Goal: Task Accomplishment & Management: Use online tool/utility

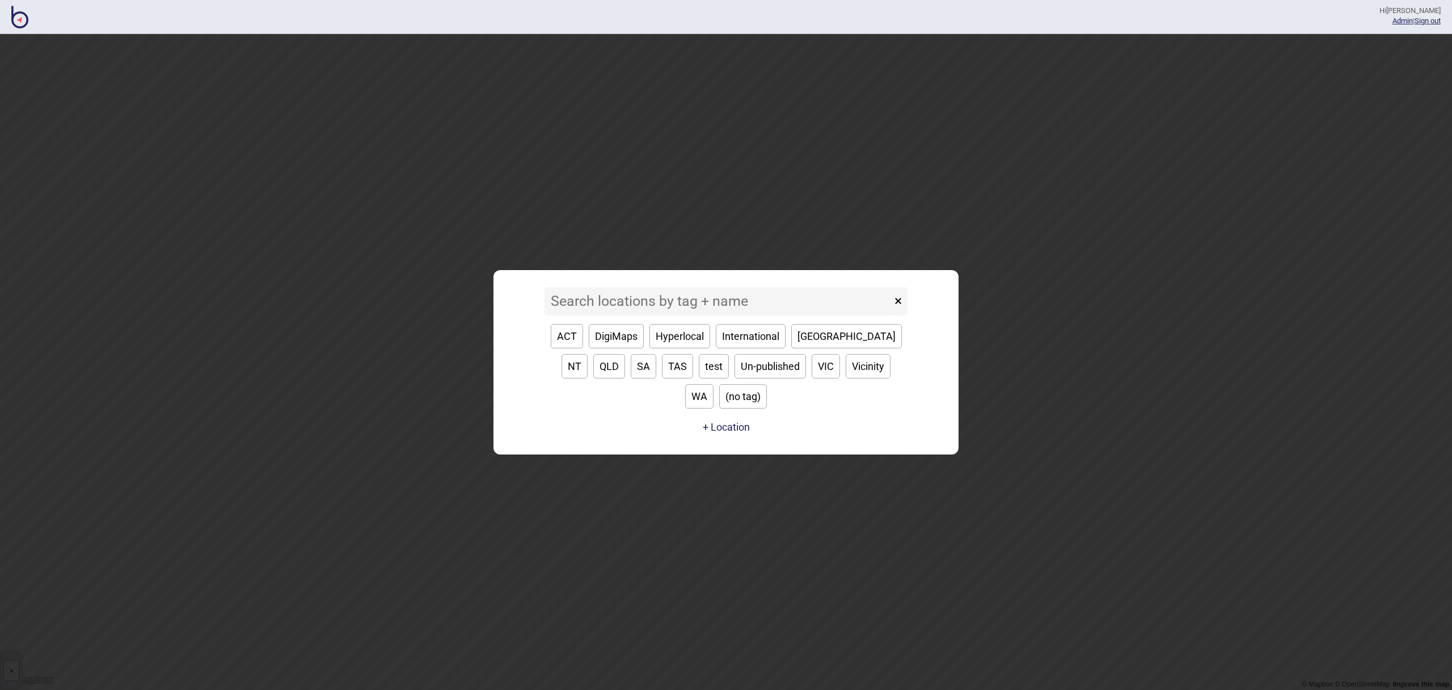
click at [651, 315] on input at bounding box center [717, 301] width 347 height 28
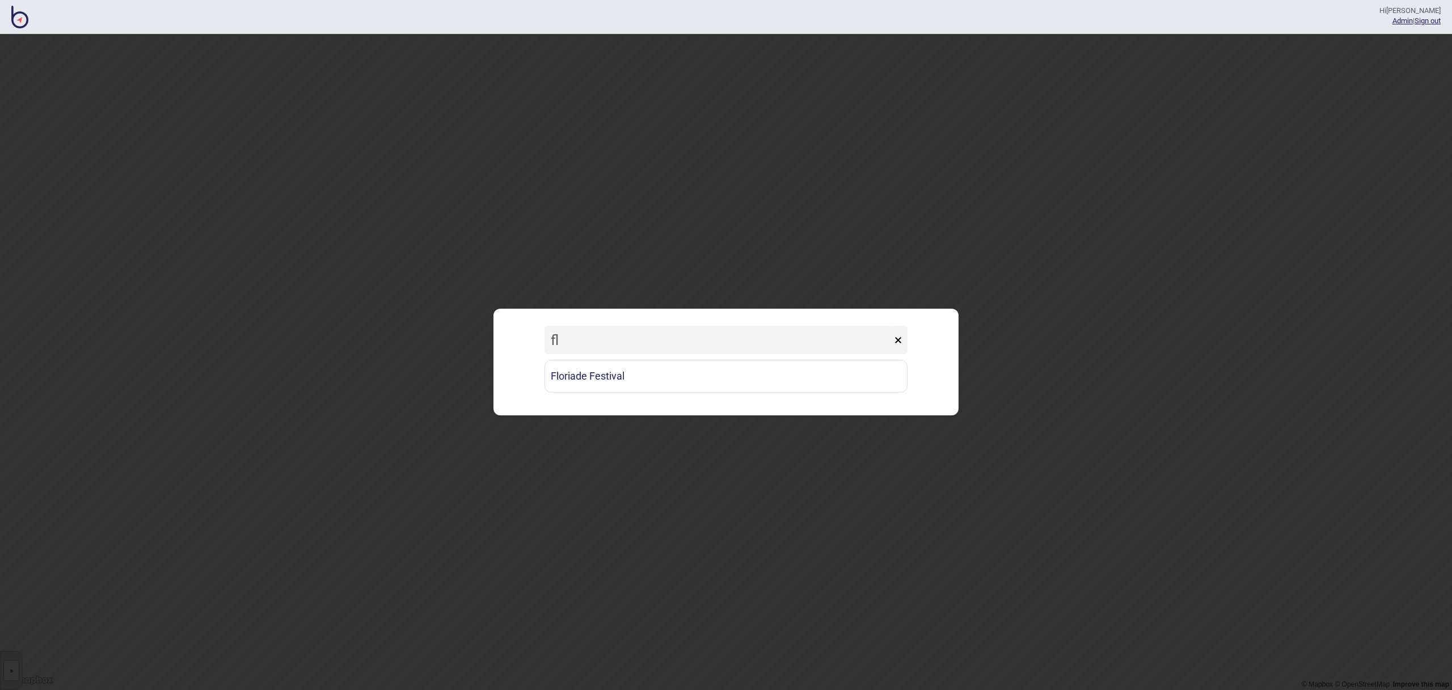
type input "fl"
click at [626, 358] on div "Floriade Festival" at bounding box center [725, 376] width 363 height 44
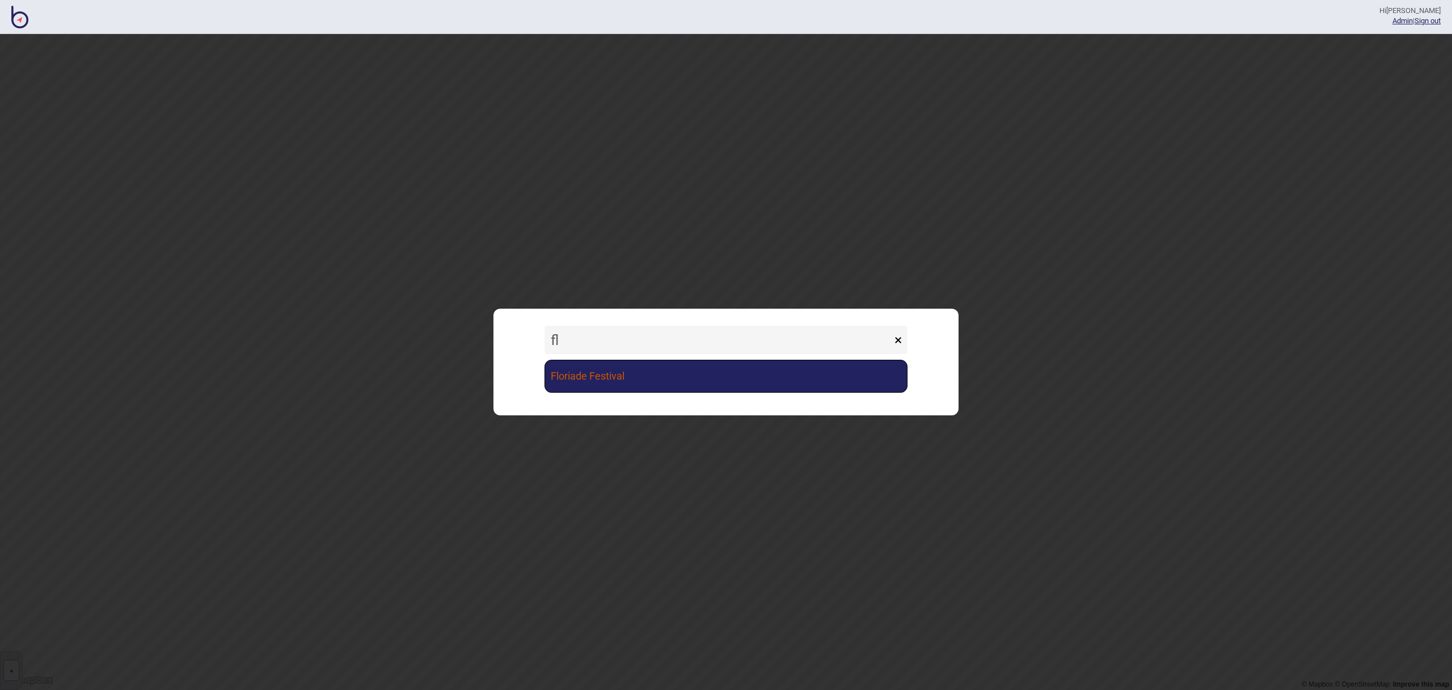
click at [634, 367] on link "Floriade Festival" at bounding box center [725, 376] width 363 height 33
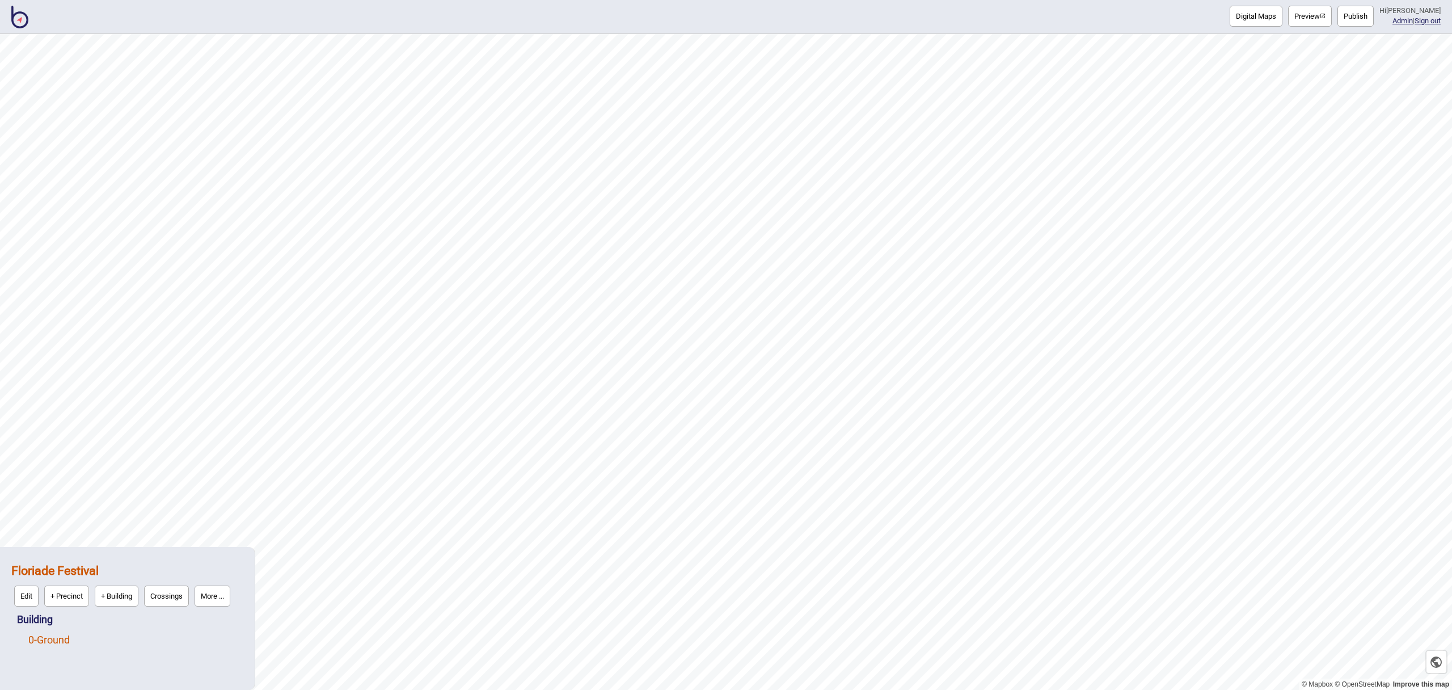
click at [70, 639] on link "0 - Ground" at bounding box center [48, 639] width 41 height 12
click at [54, 638] on button "Edit" at bounding box center [43, 636] width 24 height 21
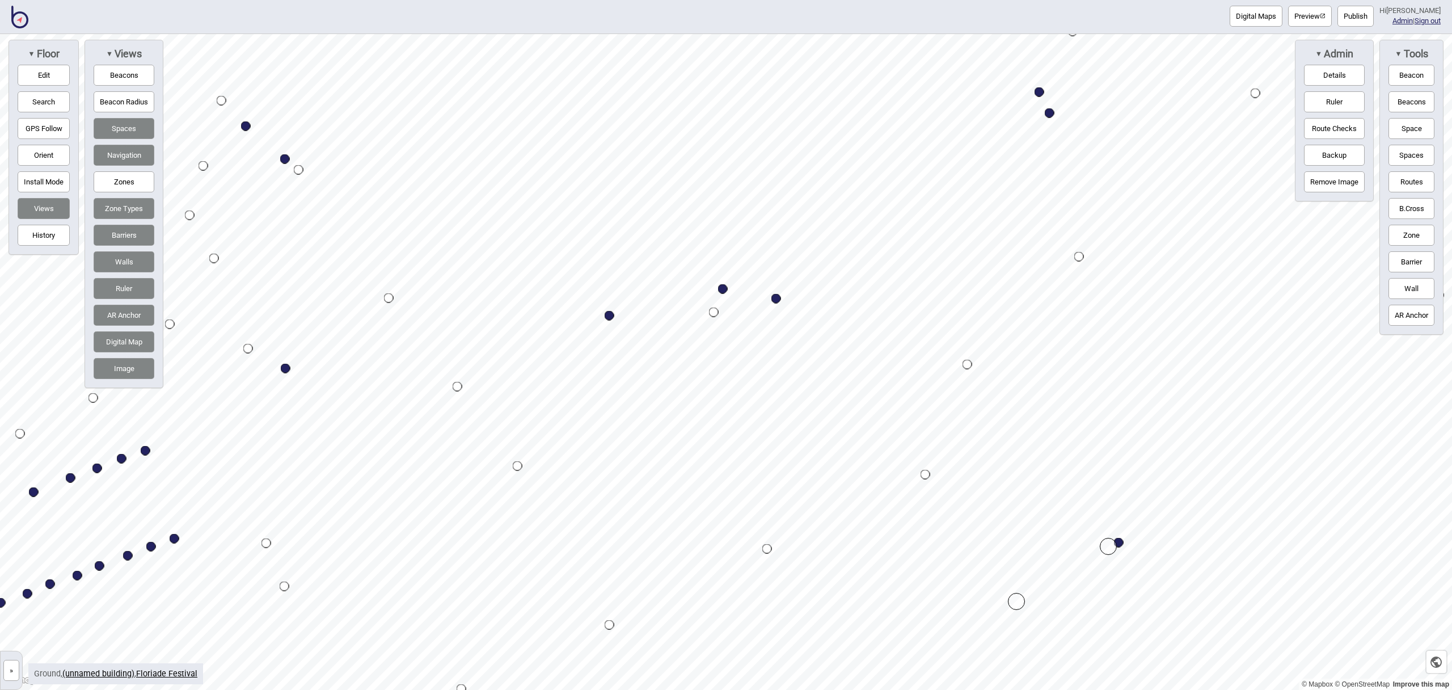
click at [30, 103] on button "Search" at bounding box center [44, 101] width 52 height 21
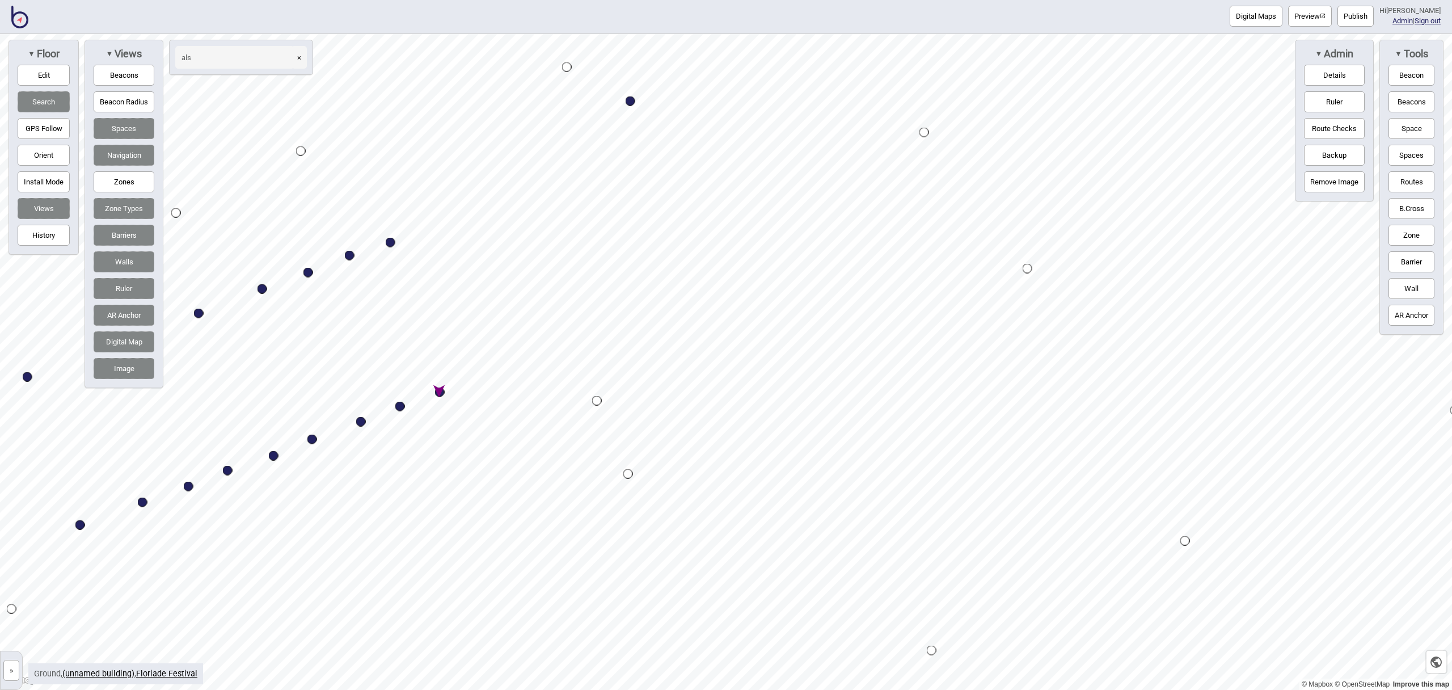
click at [441, 392] on div "Map marker" at bounding box center [440, 392] width 10 height 10
type input "als"
select select "Market Stalls"
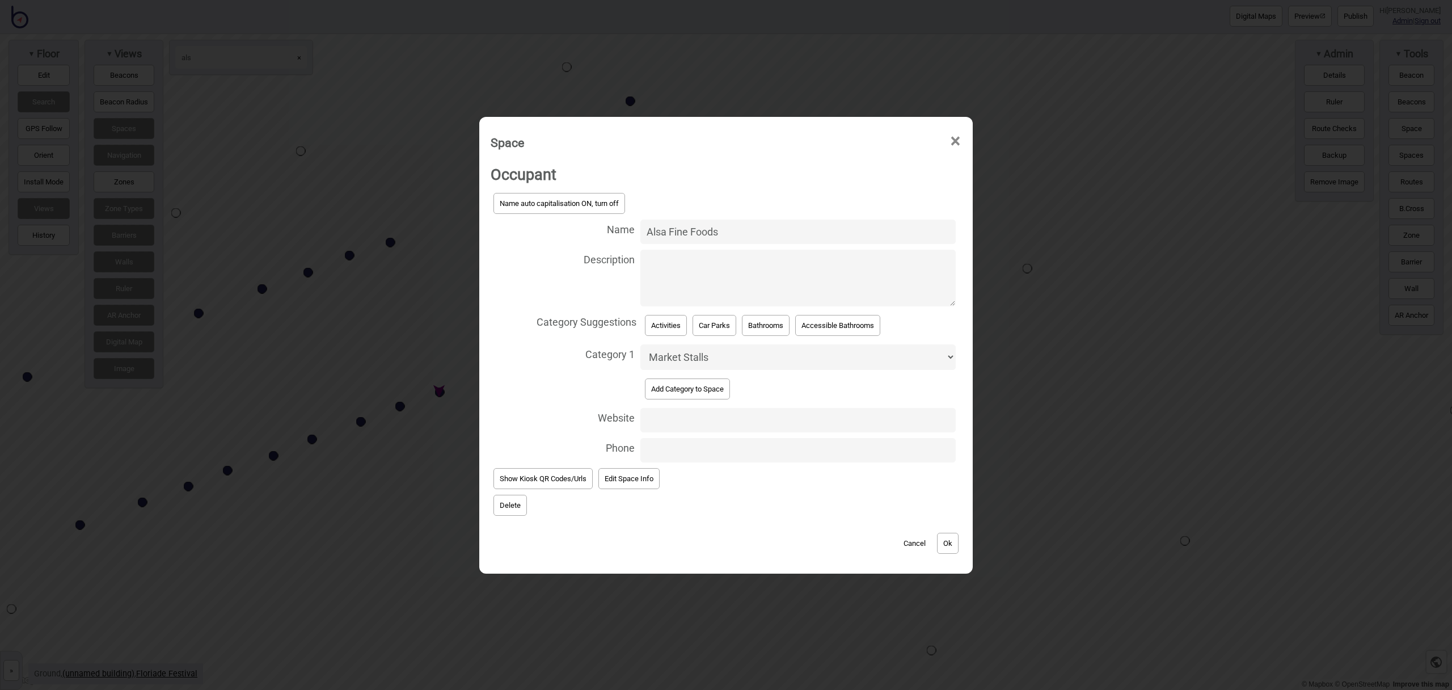
click at [520, 511] on button "Delete" at bounding box center [509, 504] width 33 height 21
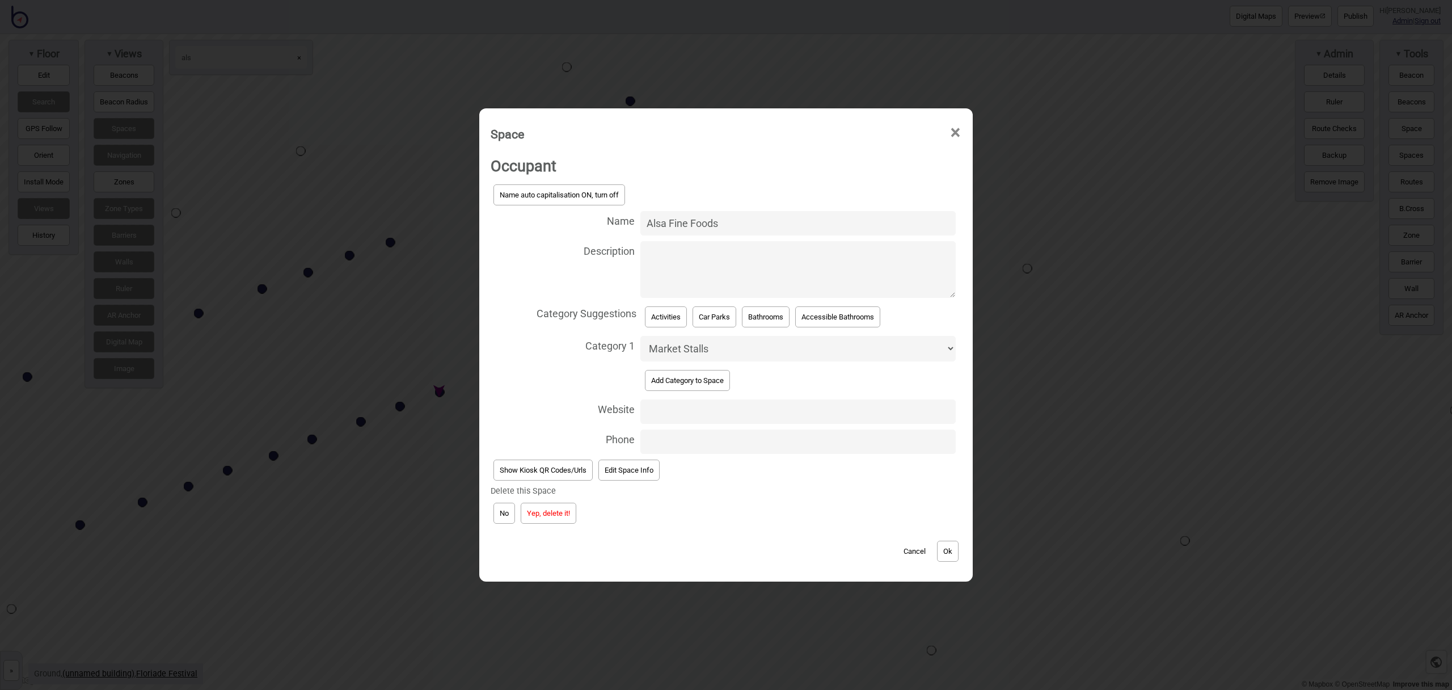
click at [556, 515] on button "Yep, delete it!" at bounding box center [549, 512] width 56 height 21
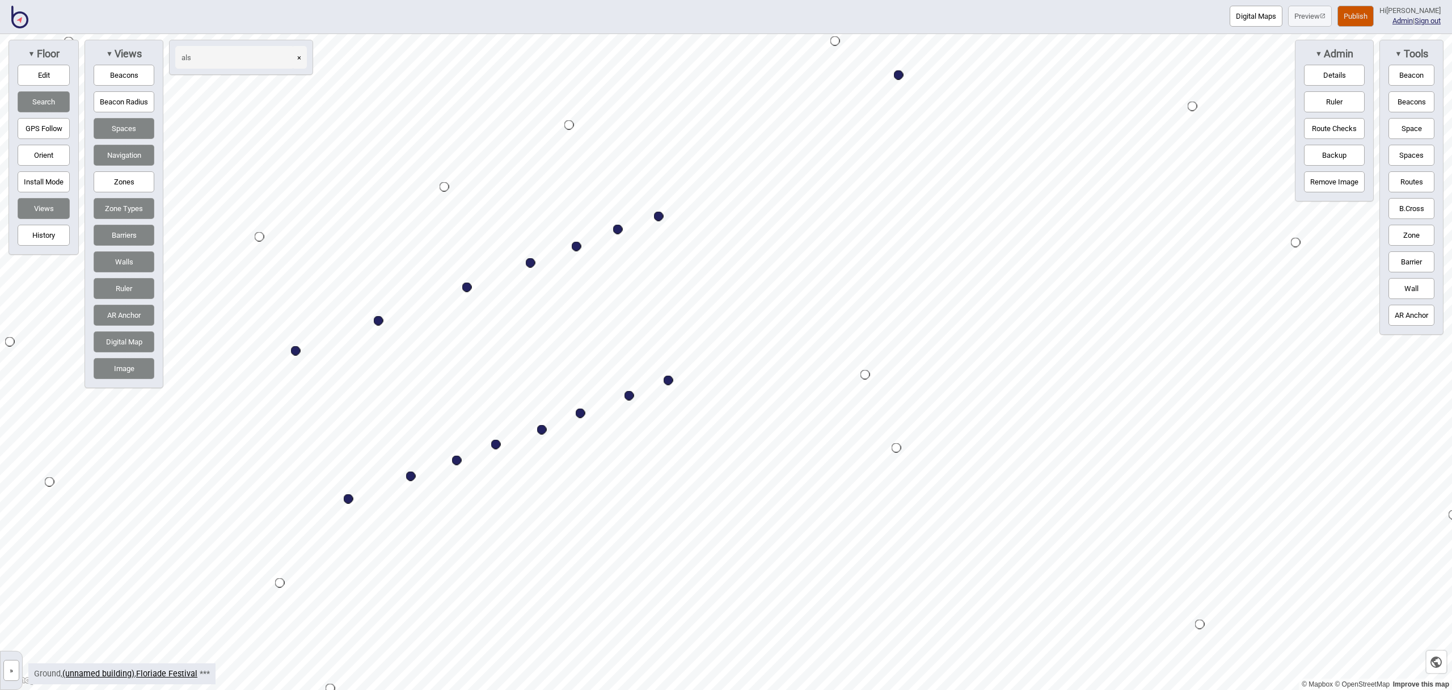
click at [299, 61] on button "×" at bounding box center [298, 57] width 15 height 23
click at [208, 63] on input at bounding box center [234, 57] width 119 height 23
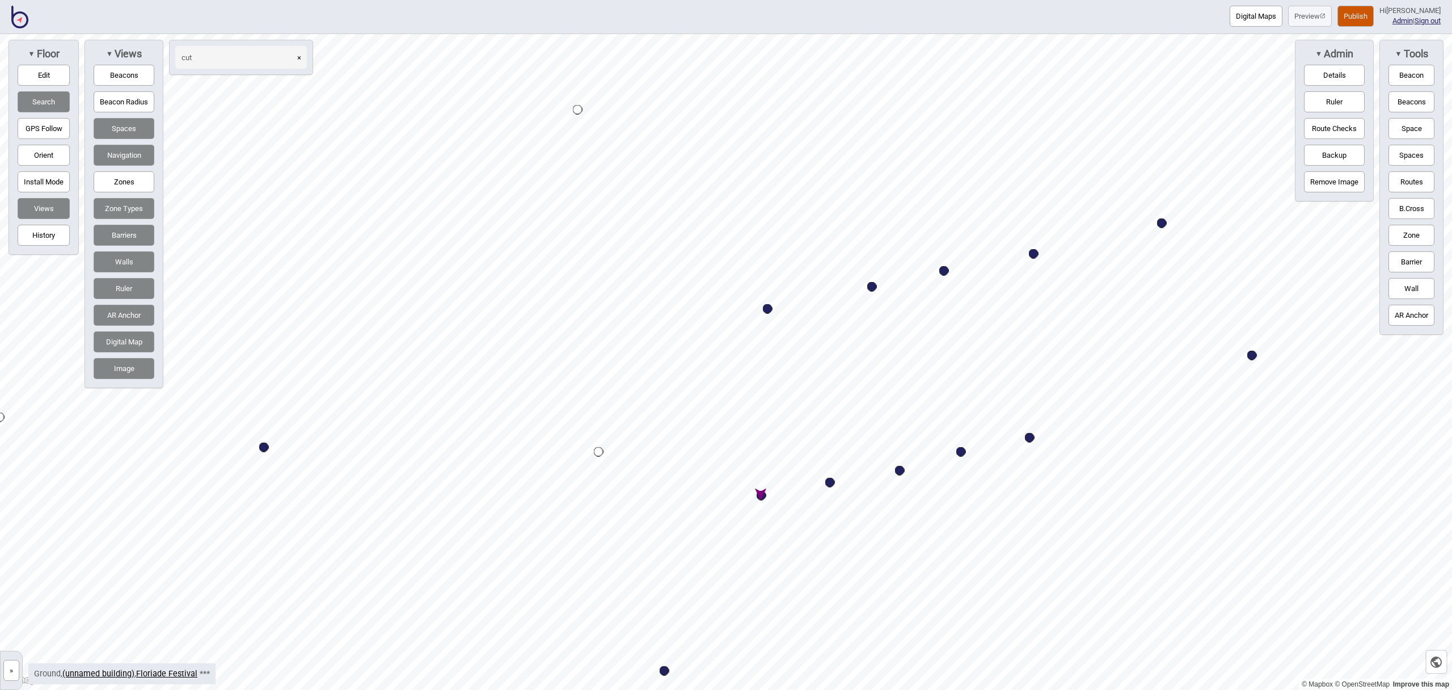
click at [763, 496] on div "Map marker" at bounding box center [761, 496] width 10 height 10
type input "cut"
select select "Market Stalls"
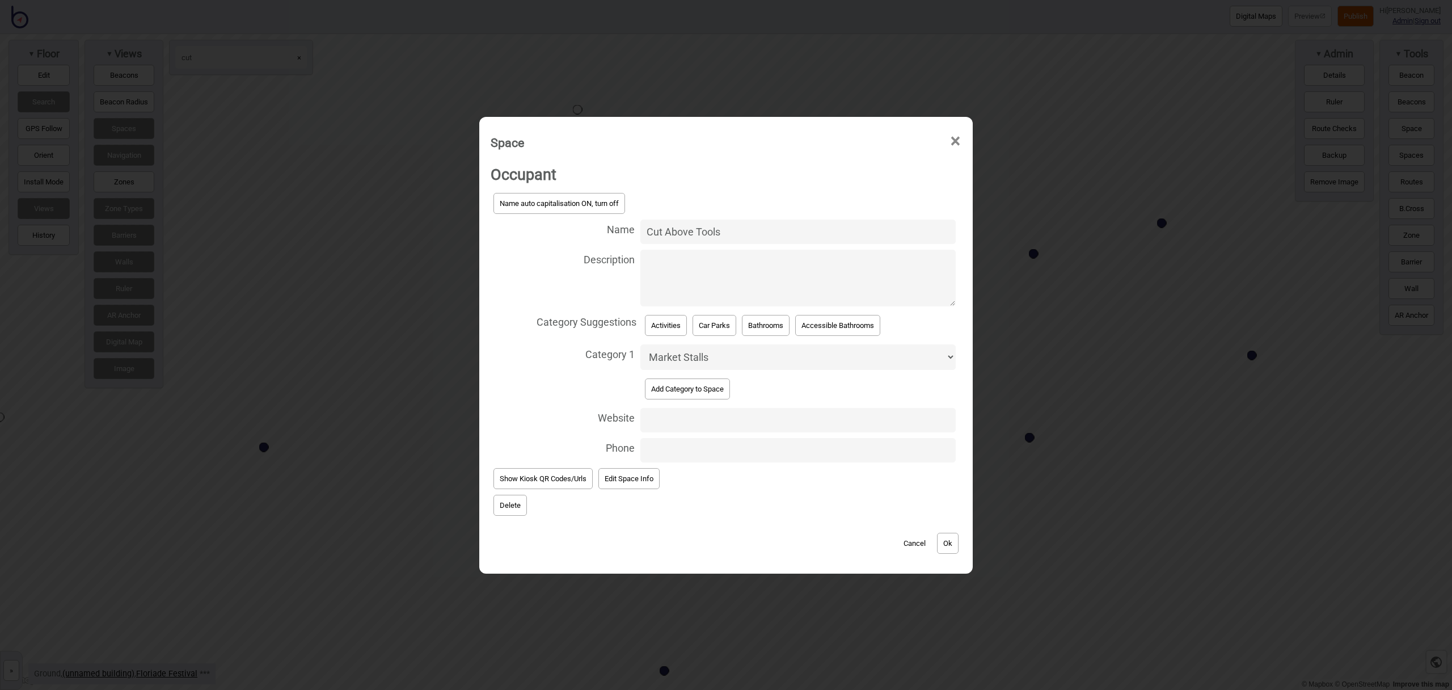
click at [520, 496] on button "Delete" at bounding box center [509, 504] width 33 height 21
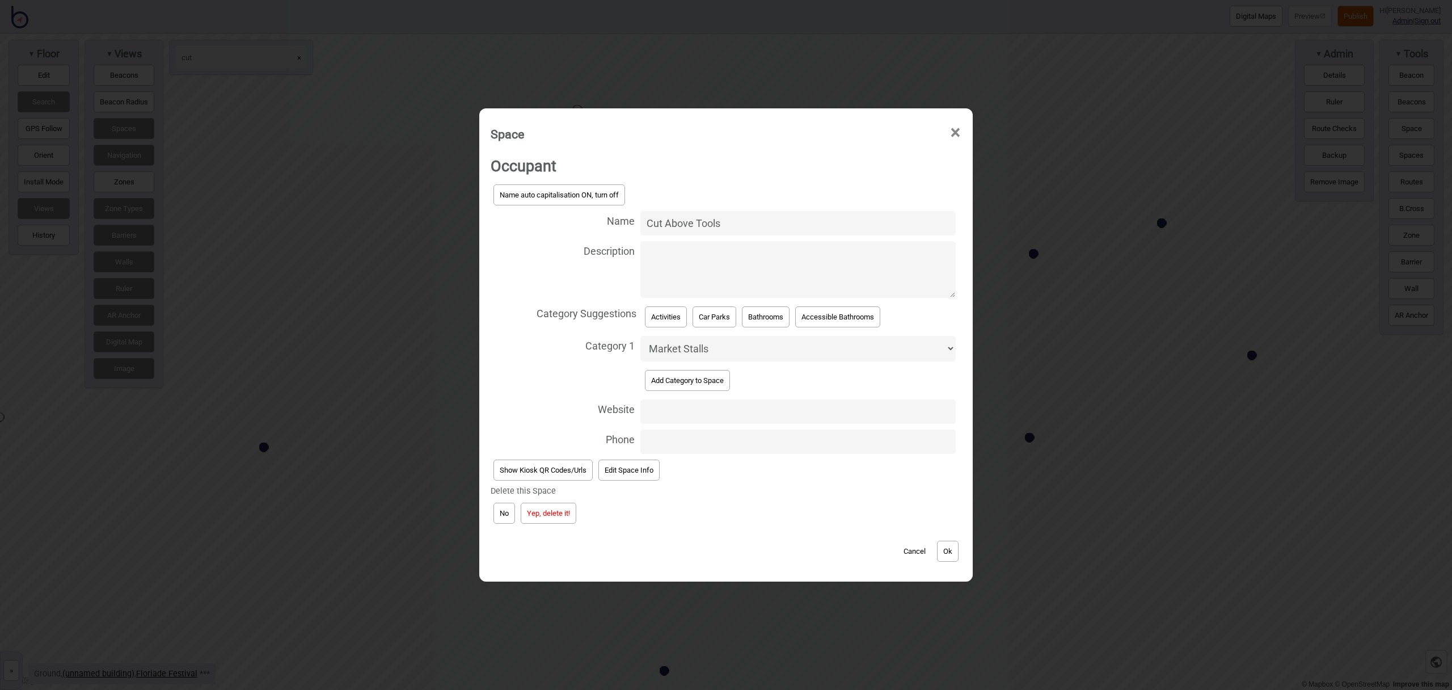
click at [570, 514] on button "Yep, delete it!" at bounding box center [549, 512] width 56 height 21
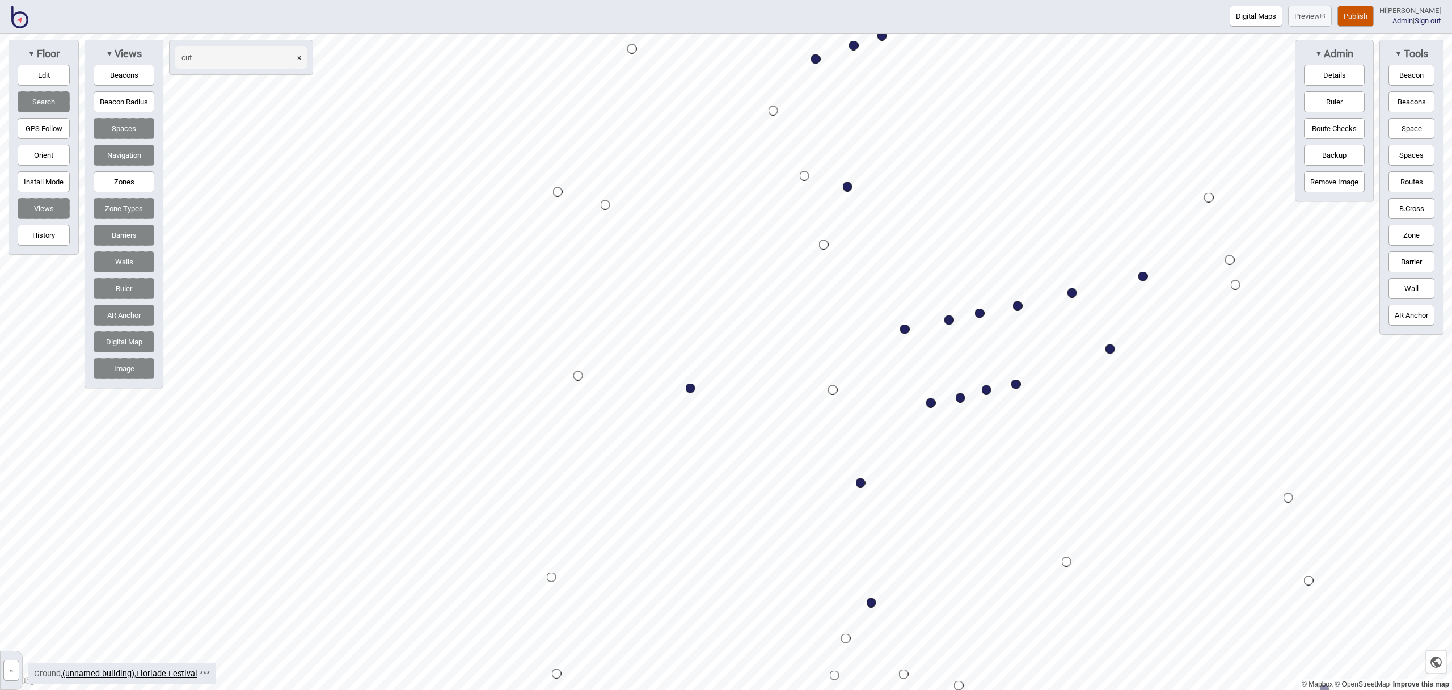
click at [302, 61] on button "×" at bounding box center [298, 57] width 15 height 23
click at [250, 62] on input at bounding box center [234, 57] width 119 height 23
click at [1143, 278] on div "Map marker" at bounding box center [1143, 277] width 10 height 10
type input "AHH"
select select "Market Stalls"
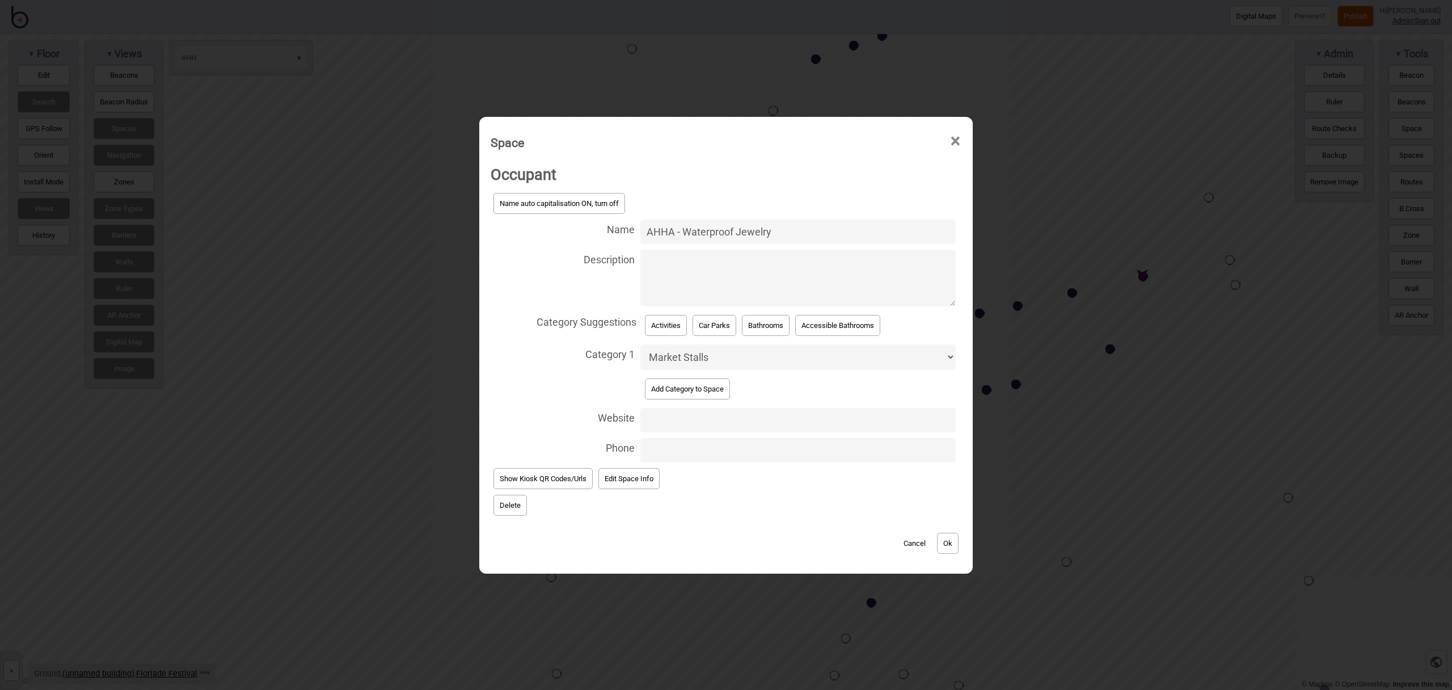
type input "Ahha - Waterproof Jewelry"
click at [509, 508] on button "Delete" at bounding box center [509, 504] width 33 height 21
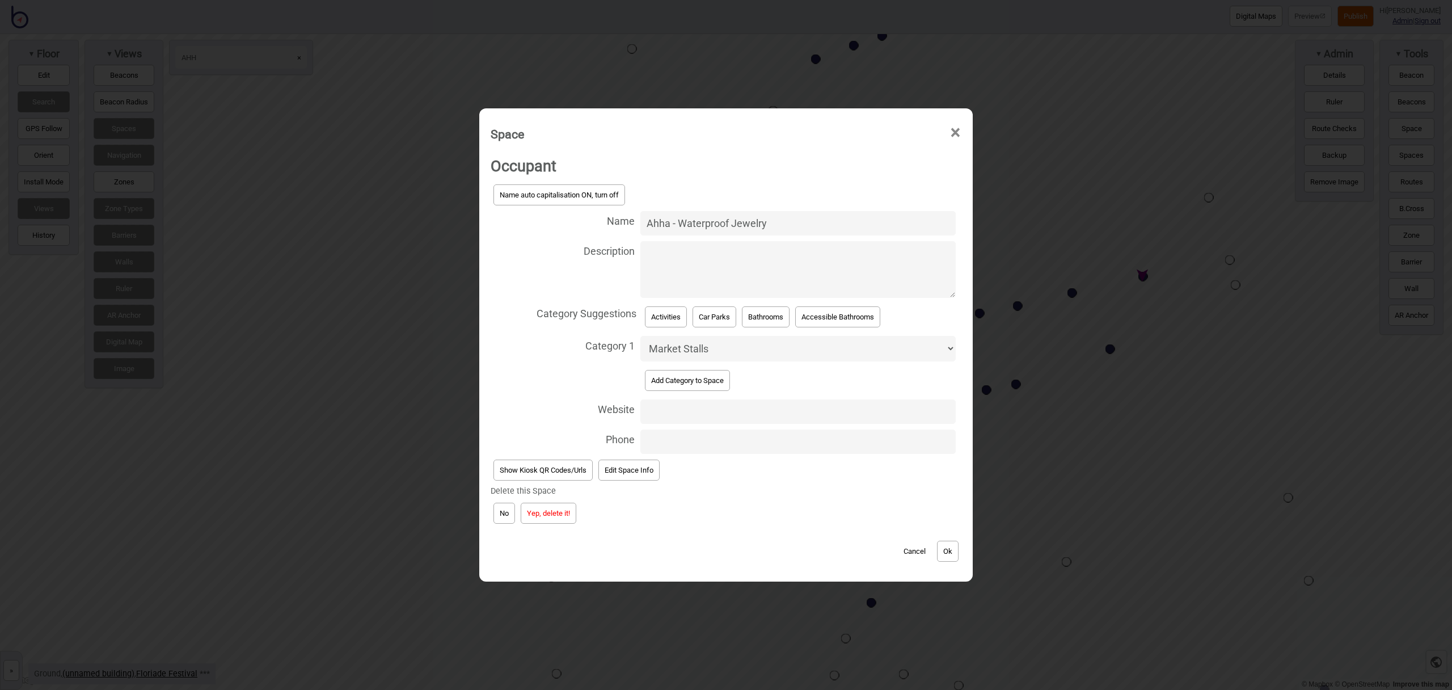
click at [561, 511] on button "Yep, delete it!" at bounding box center [549, 512] width 56 height 21
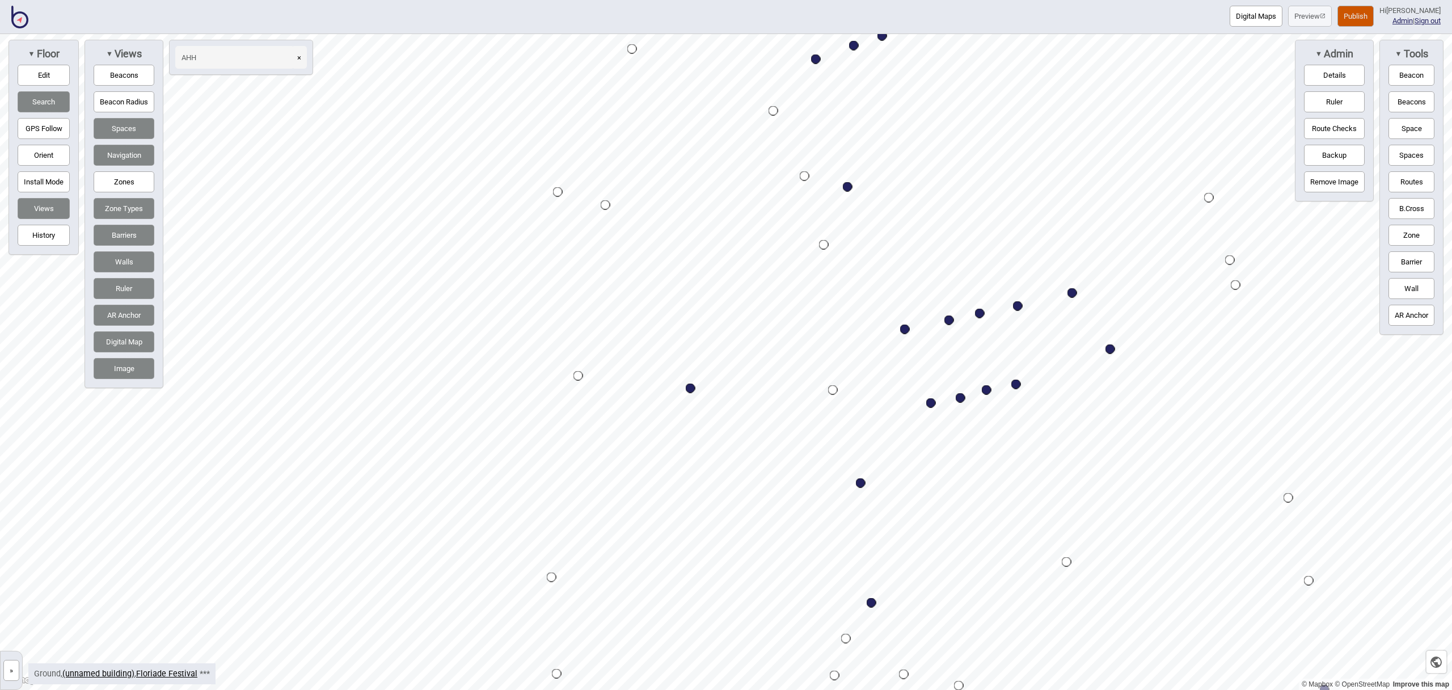
click at [214, 57] on input "AHH" at bounding box center [234, 57] width 119 height 23
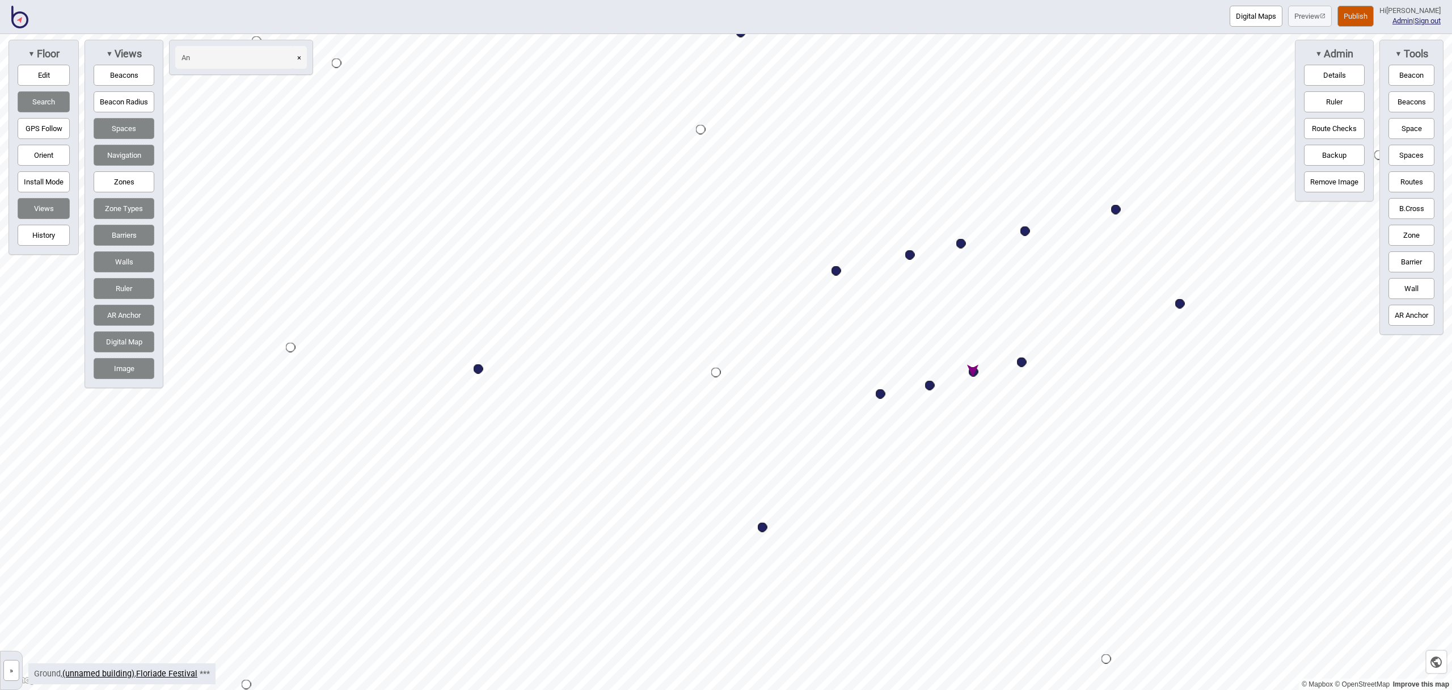
type input "A"
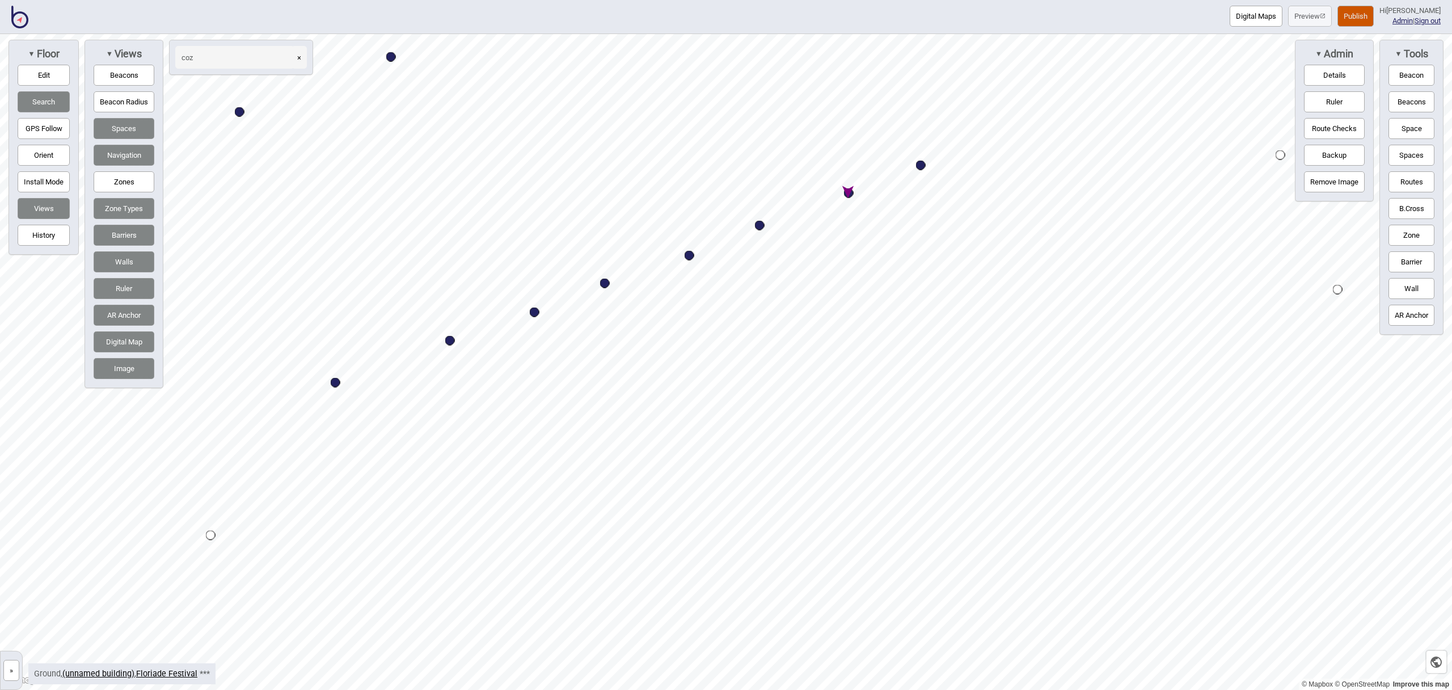
click at [849, 193] on div "Map marker" at bounding box center [849, 193] width 10 height 10
type input "coz"
select select "Market Stalls"
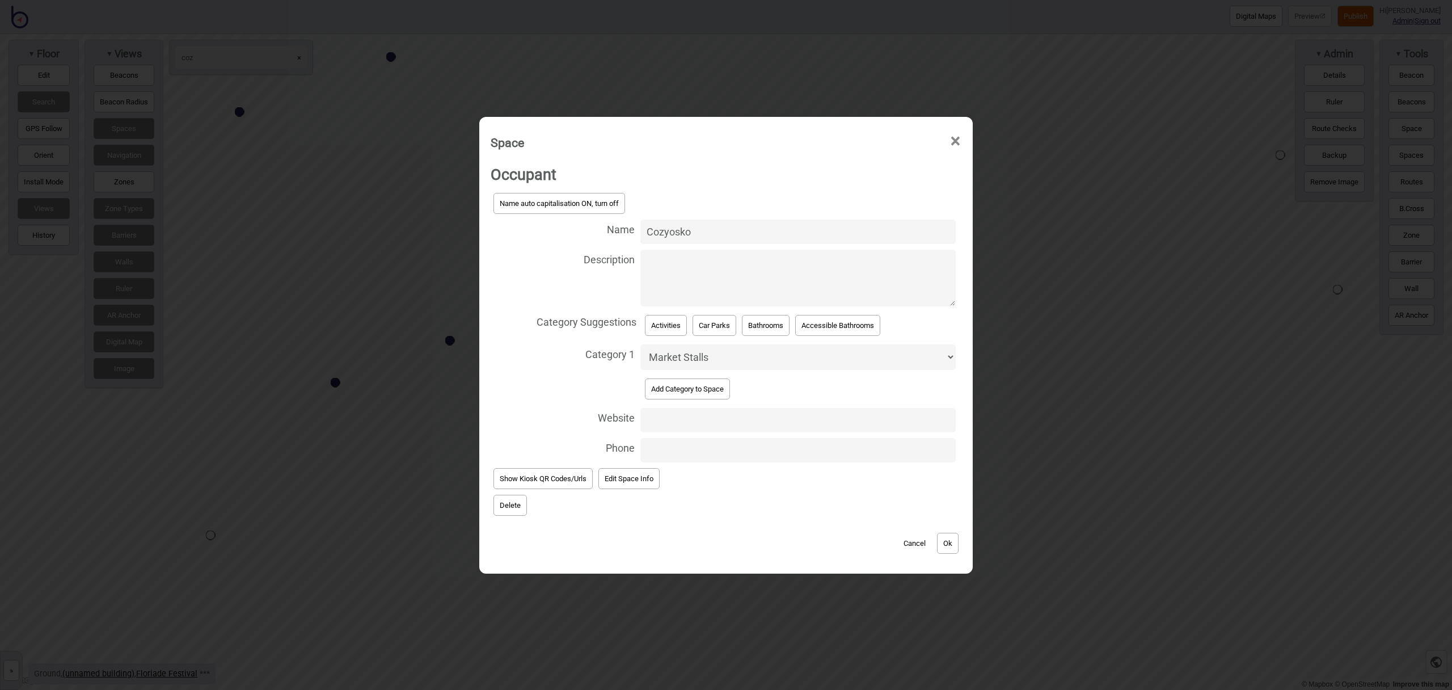
click at [514, 506] on button "Delete" at bounding box center [509, 504] width 33 height 21
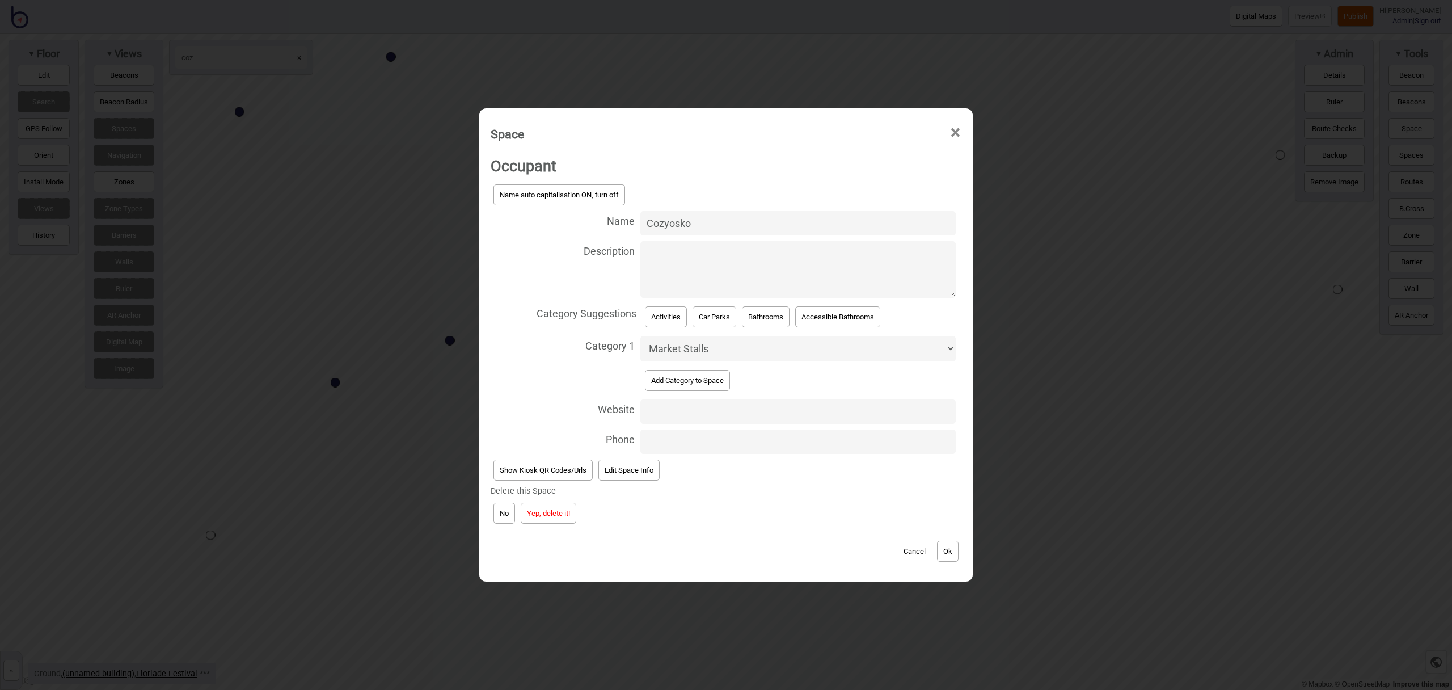
click at [555, 511] on button "Yep, delete it!" at bounding box center [549, 512] width 56 height 21
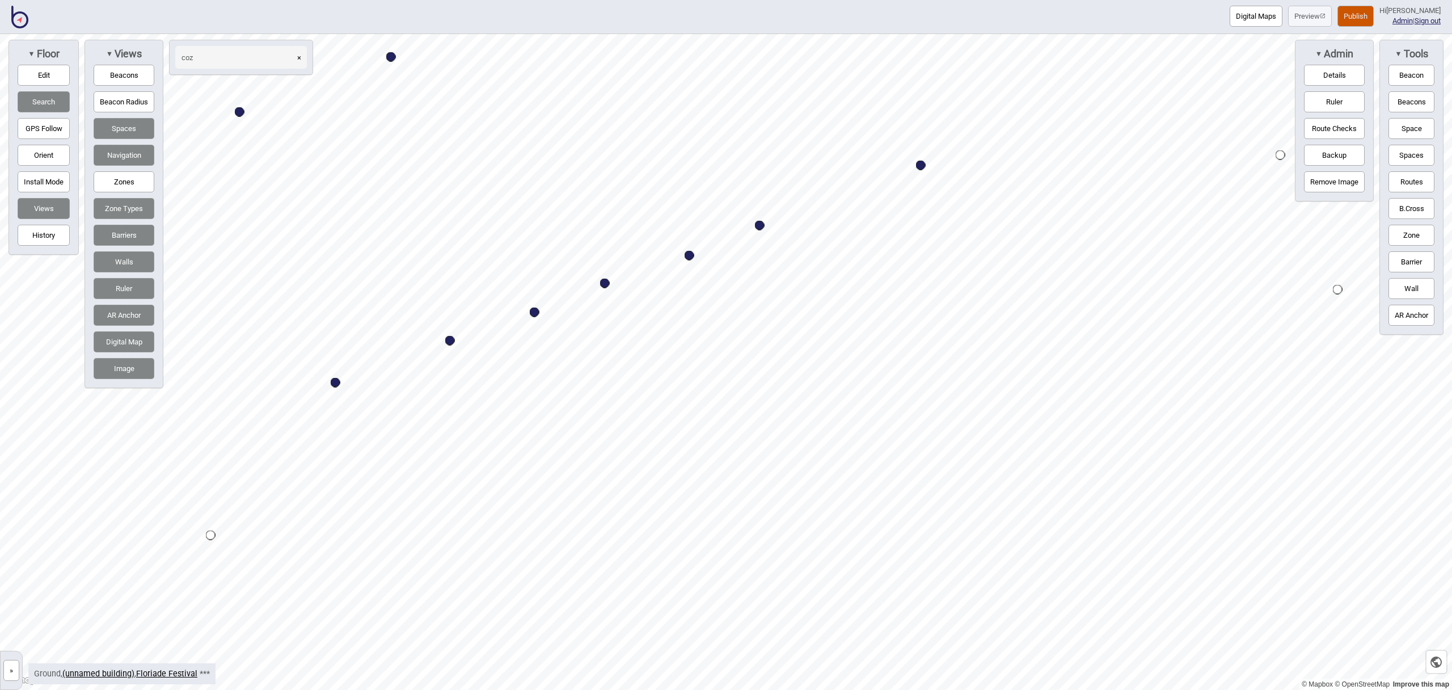
click at [276, 59] on input "coz" at bounding box center [234, 57] width 119 height 23
type input "c"
click at [492, 447] on div "Map marker" at bounding box center [491, 448] width 10 height 10
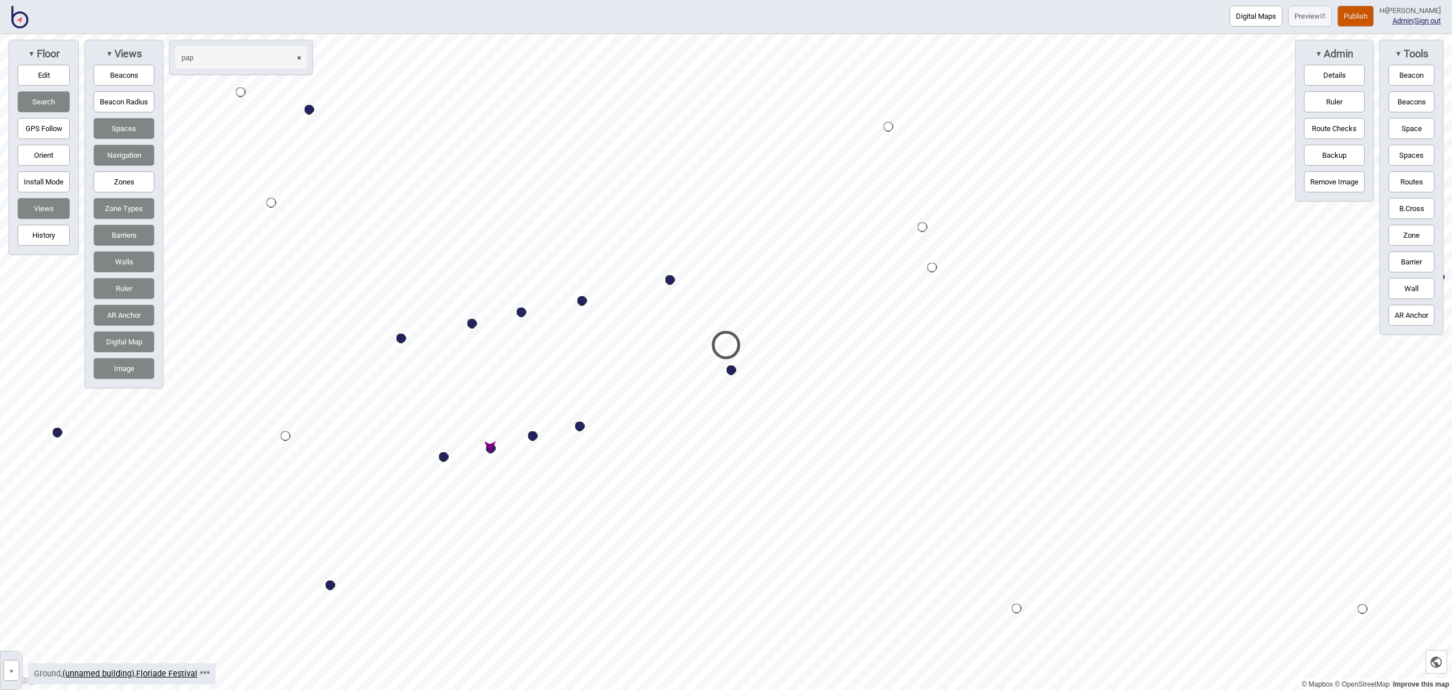
type input "pap"
select select "Market Stalls"
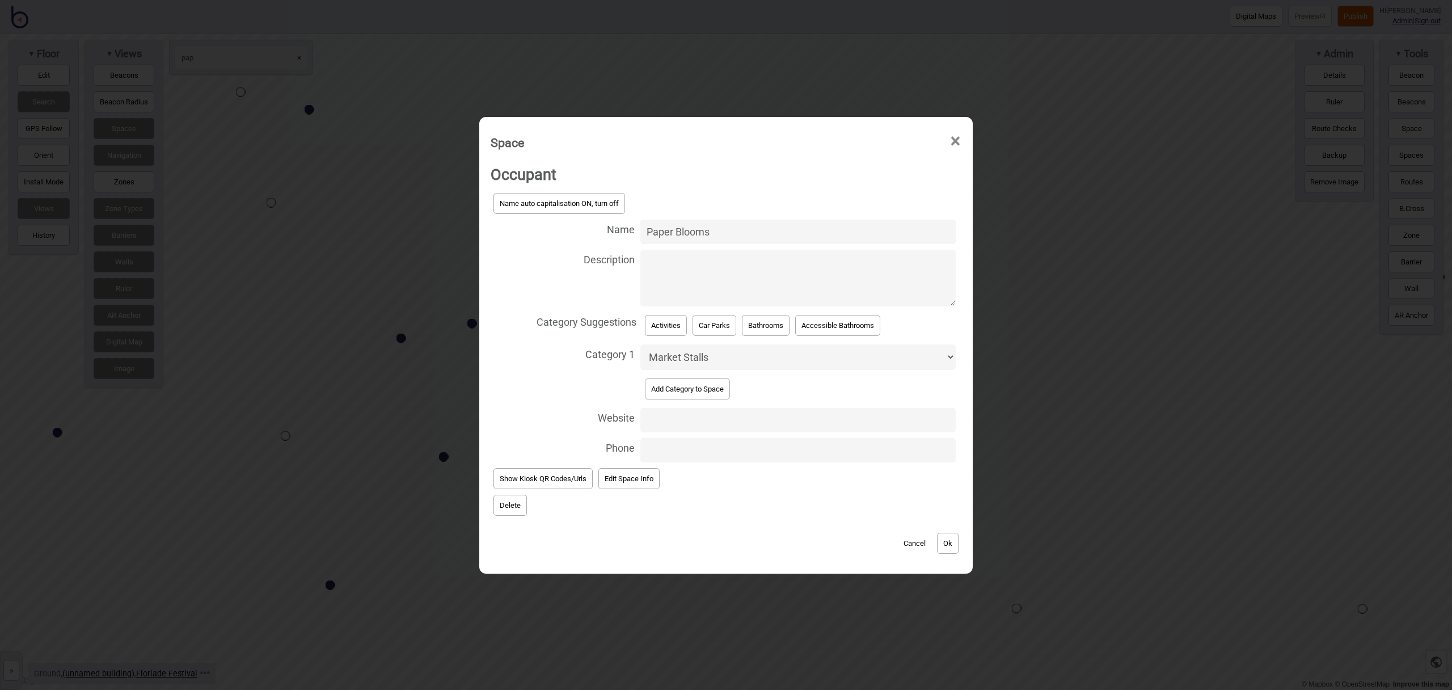
click at [504, 501] on button "Delete" at bounding box center [509, 504] width 33 height 21
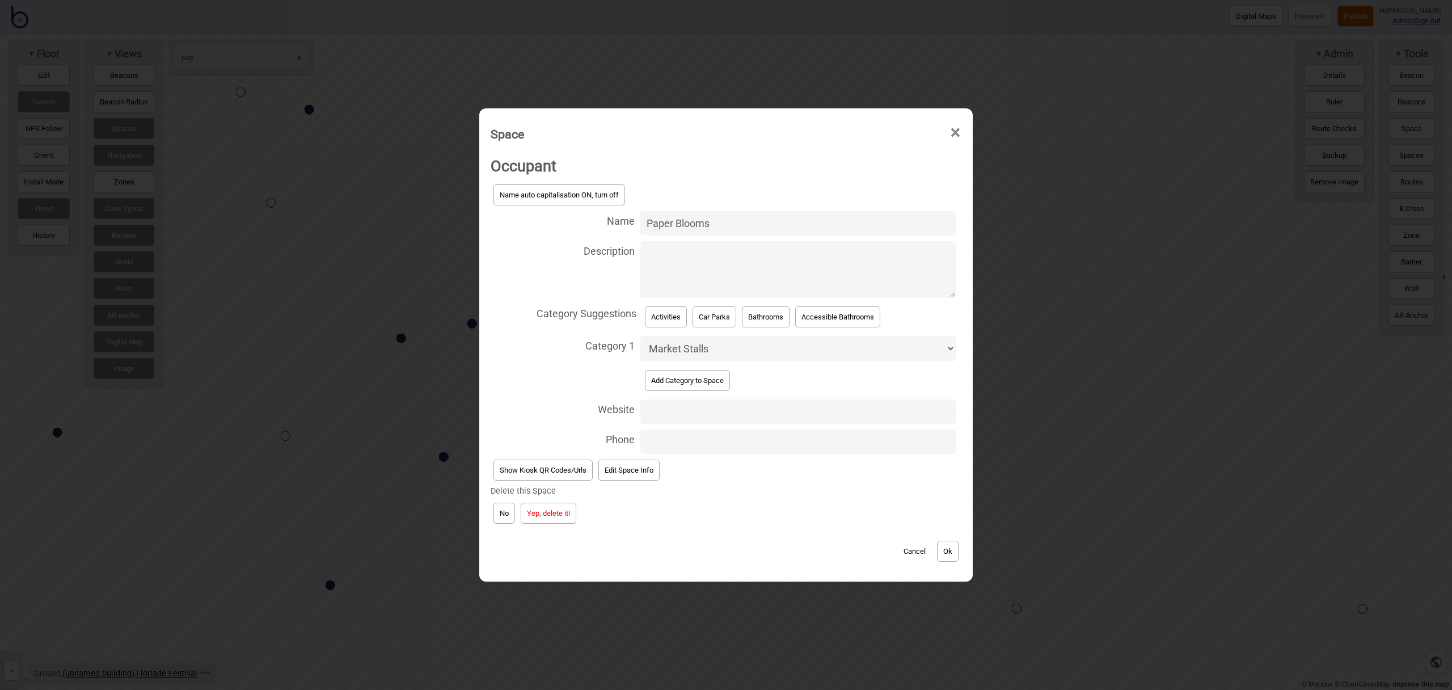
click at [557, 509] on button "Yep, delete it!" at bounding box center [549, 512] width 56 height 21
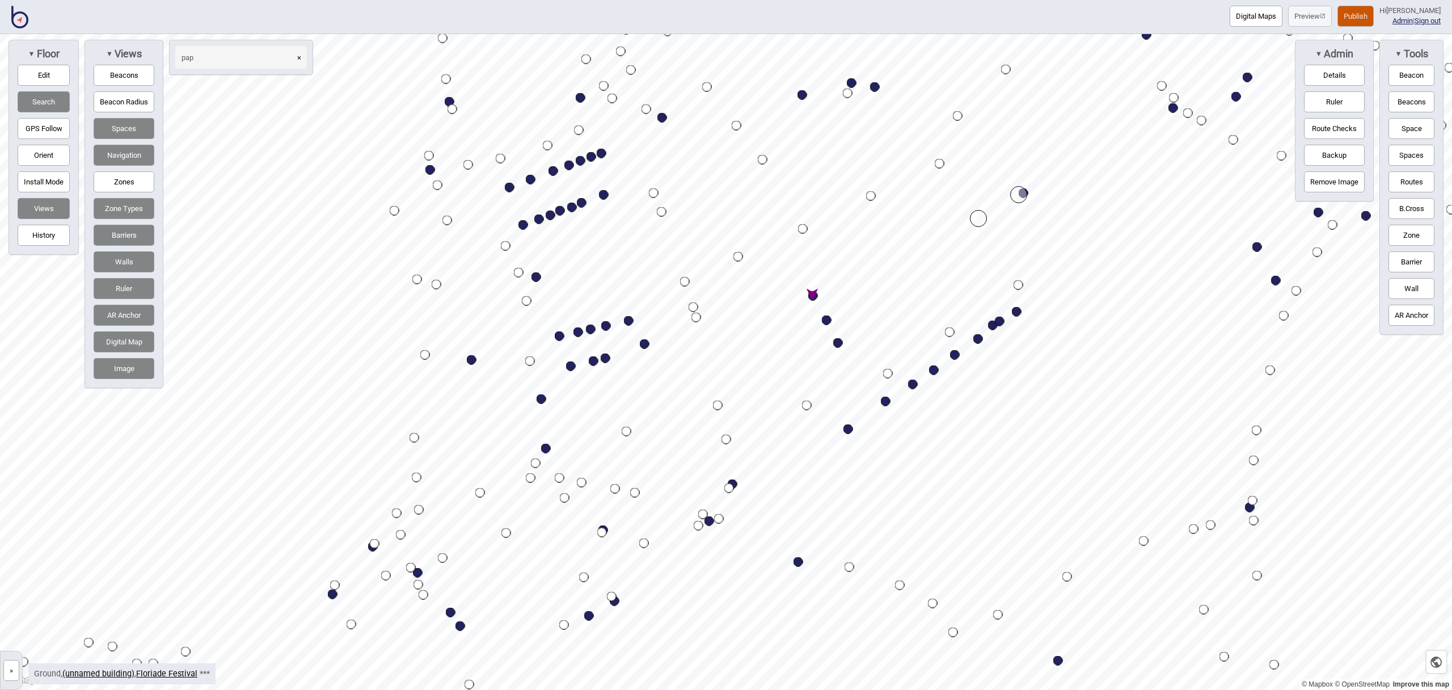
click at [224, 57] on input "pap" at bounding box center [234, 57] width 119 height 23
type input "p"
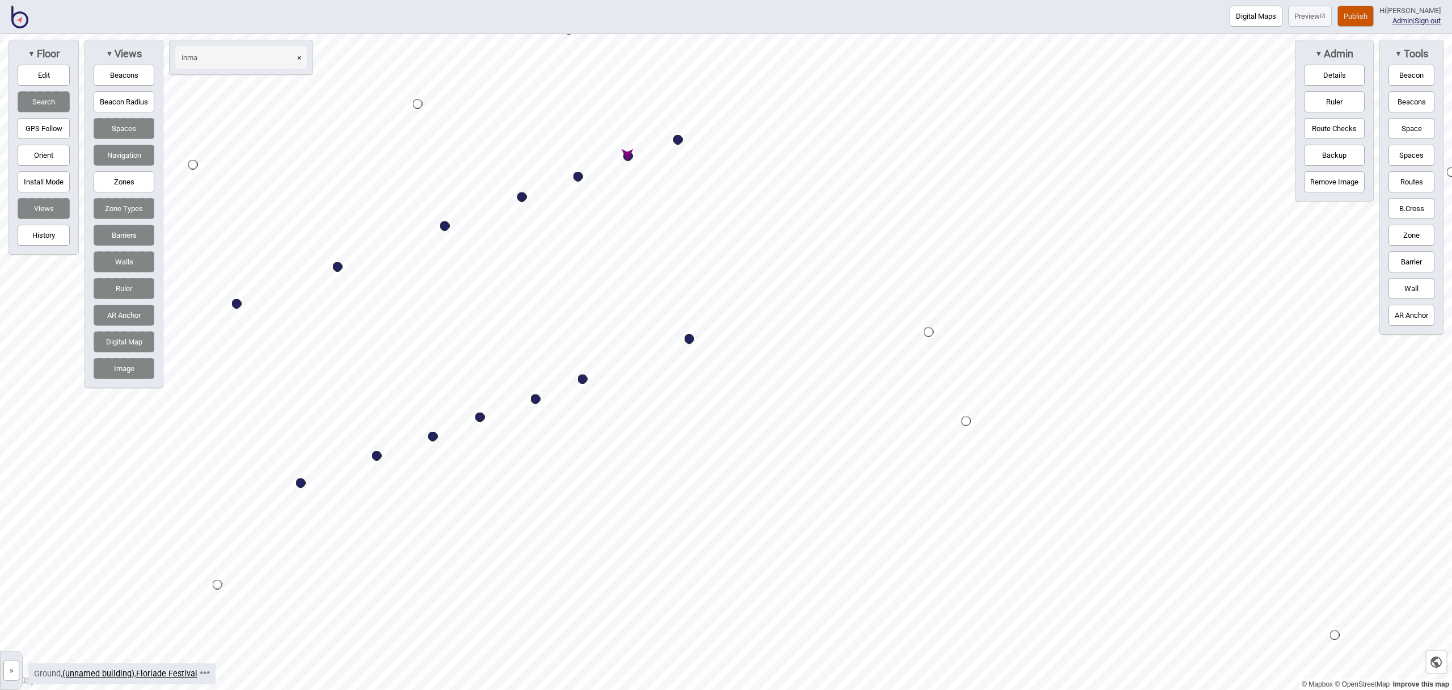
click at [629, 156] on div "Map marker" at bounding box center [628, 156] width 10 height 10
type input "inma"
select select "Market Stalls"
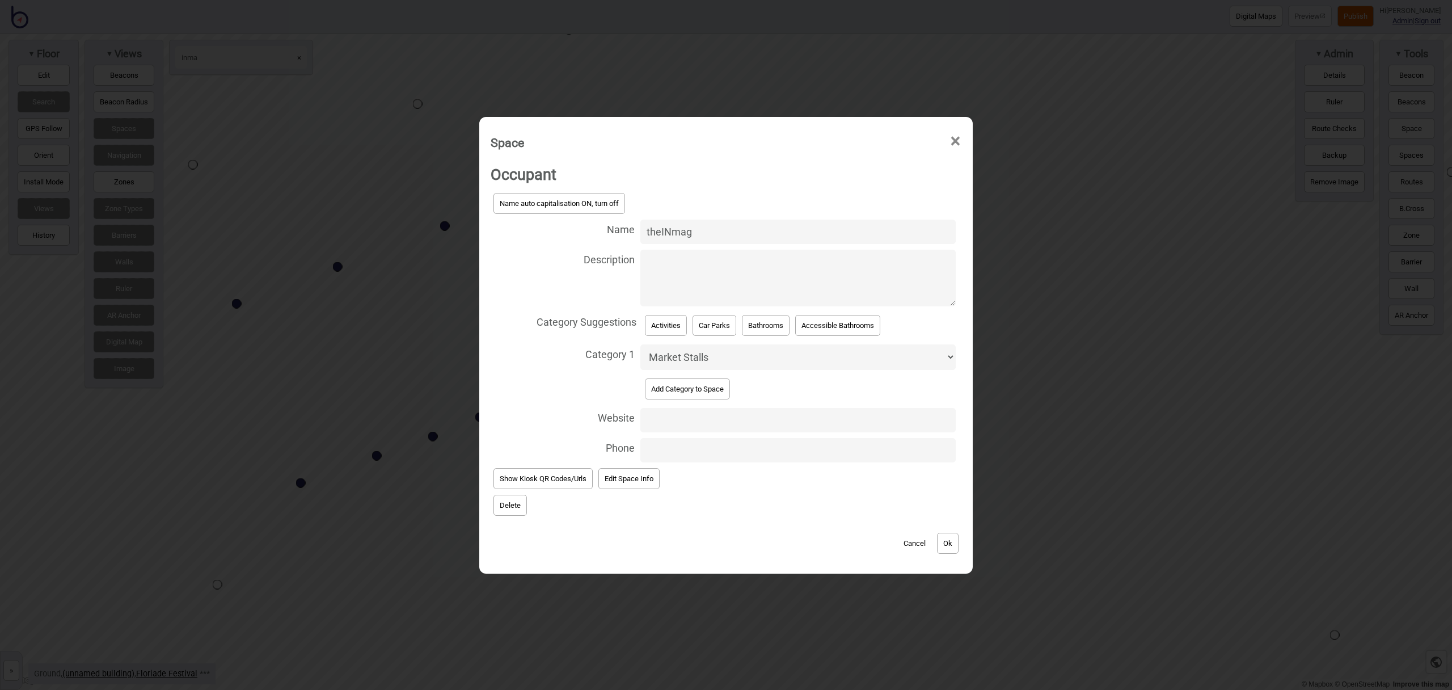
type input "Theinmag"
click at [504, 511] on button "Delete" at bounding box center [509, 504] width 33 height 21
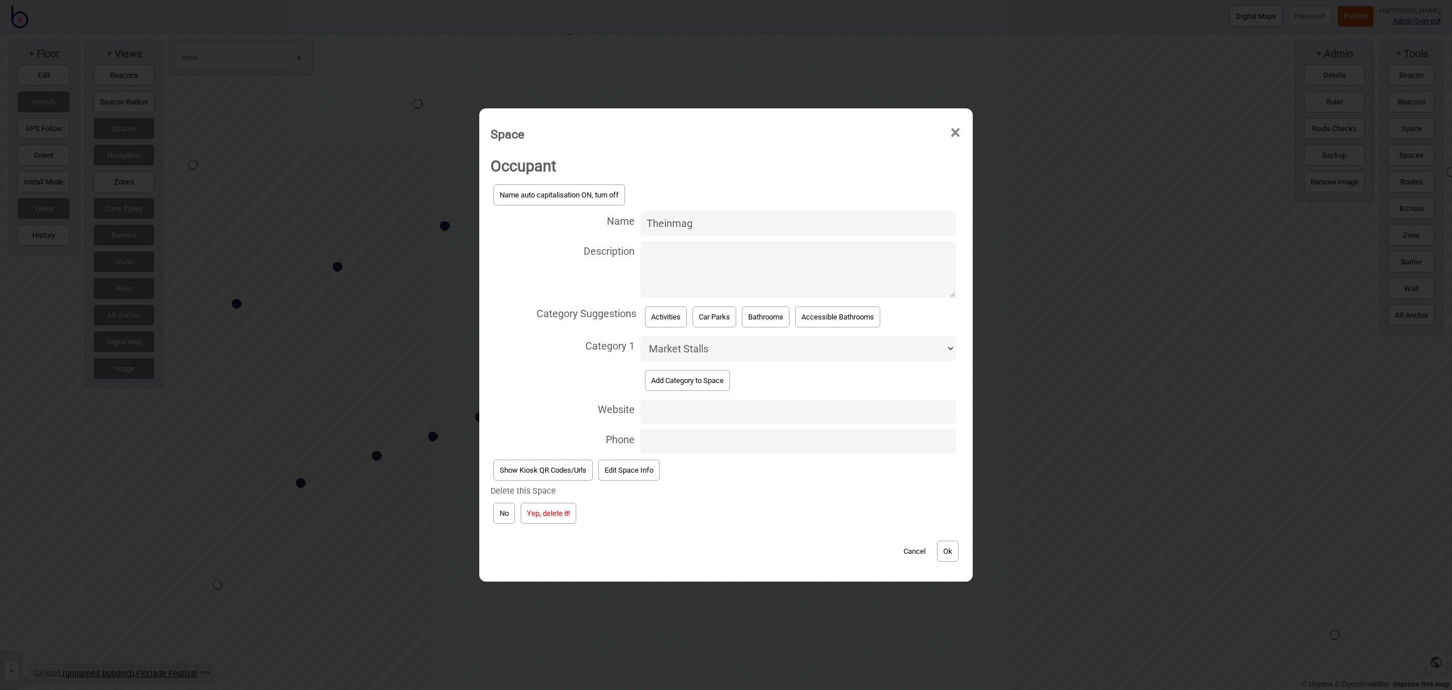
click at [531, 511] on button "Yep, delete it!" at bounding box center [549, 512] width 56 height 21
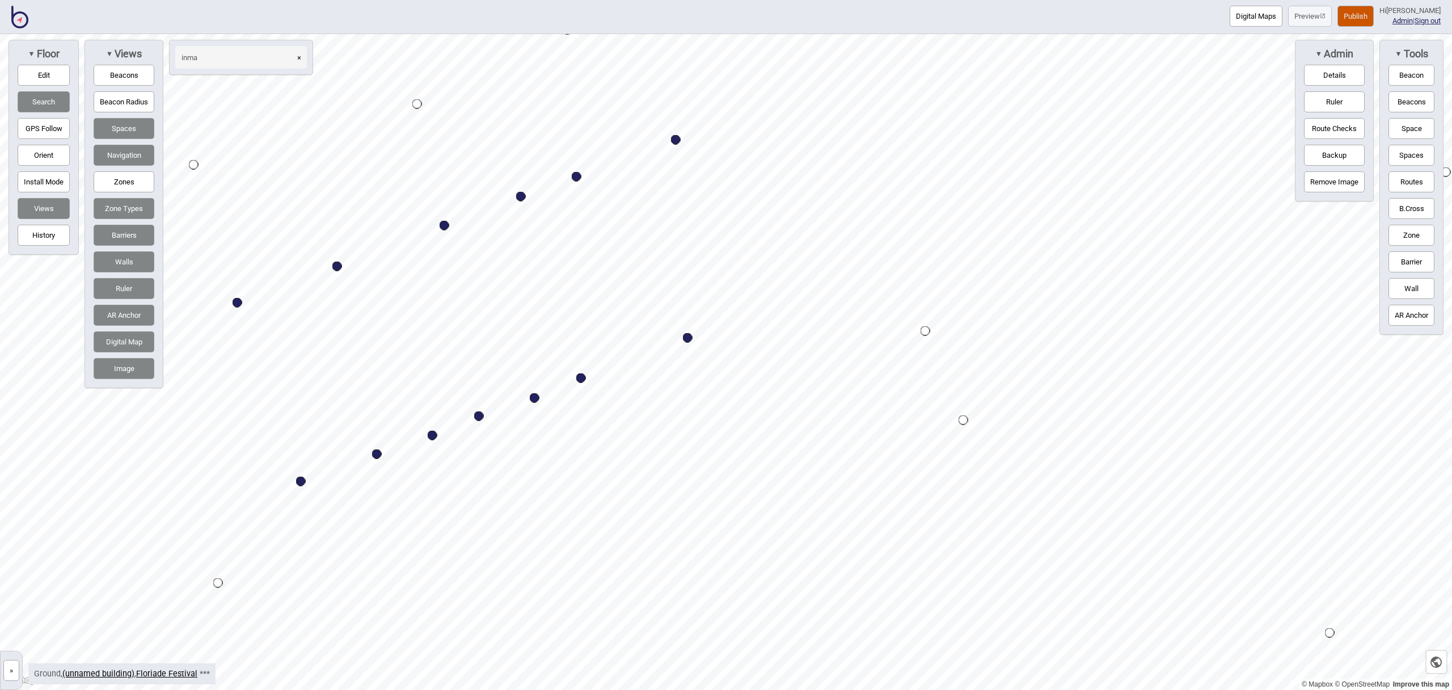
click at [231, 55] on input "inma" at bounding box center [234, 57] width 119 height 23
type input "i"
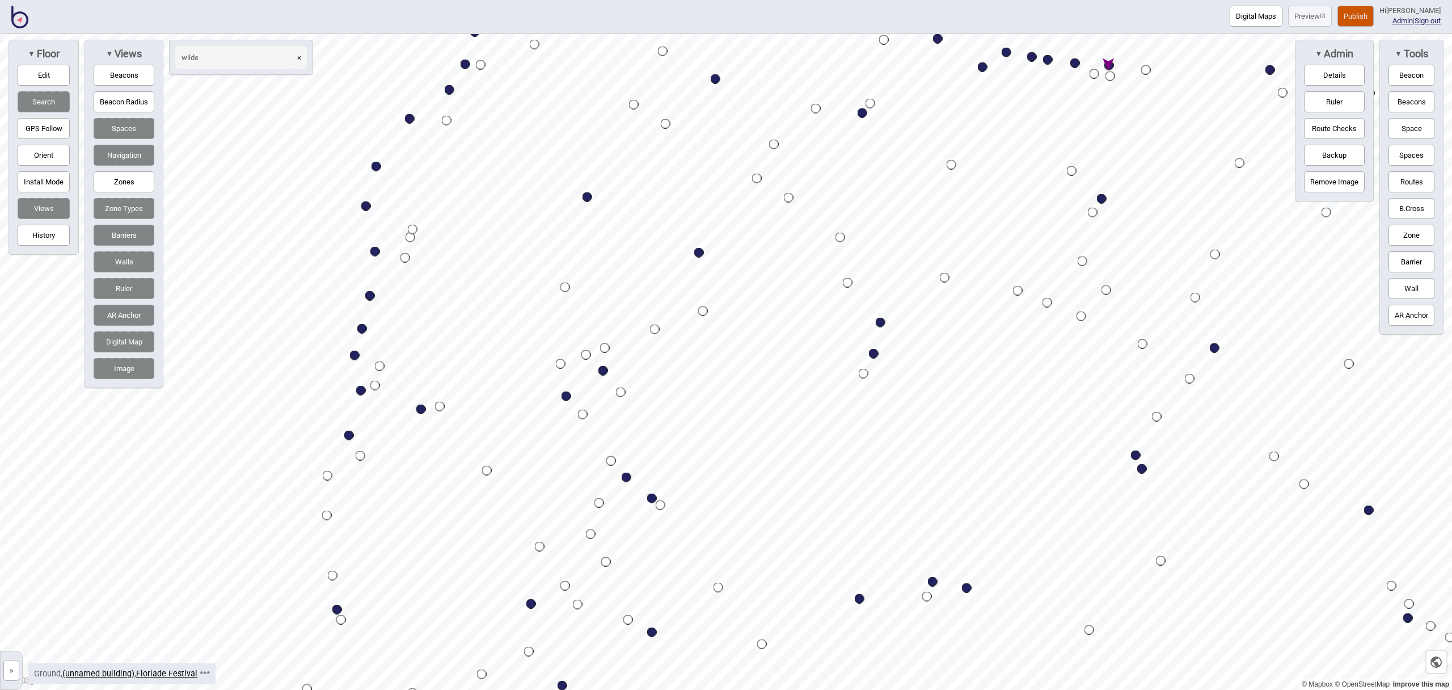
type input "wilde"
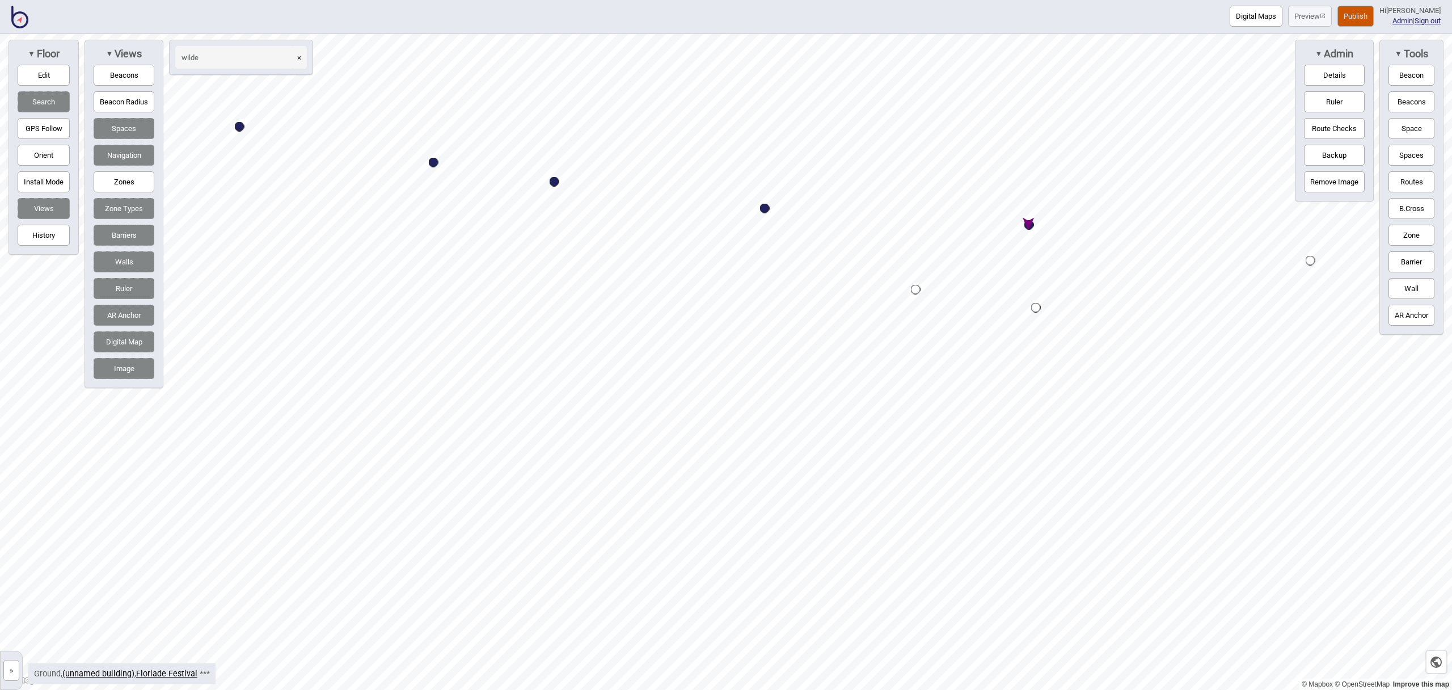
click at [1028, 223] on div "Map marker" at bounding box center [1029, 225] width 10 height 10
select select "Market Stalls"
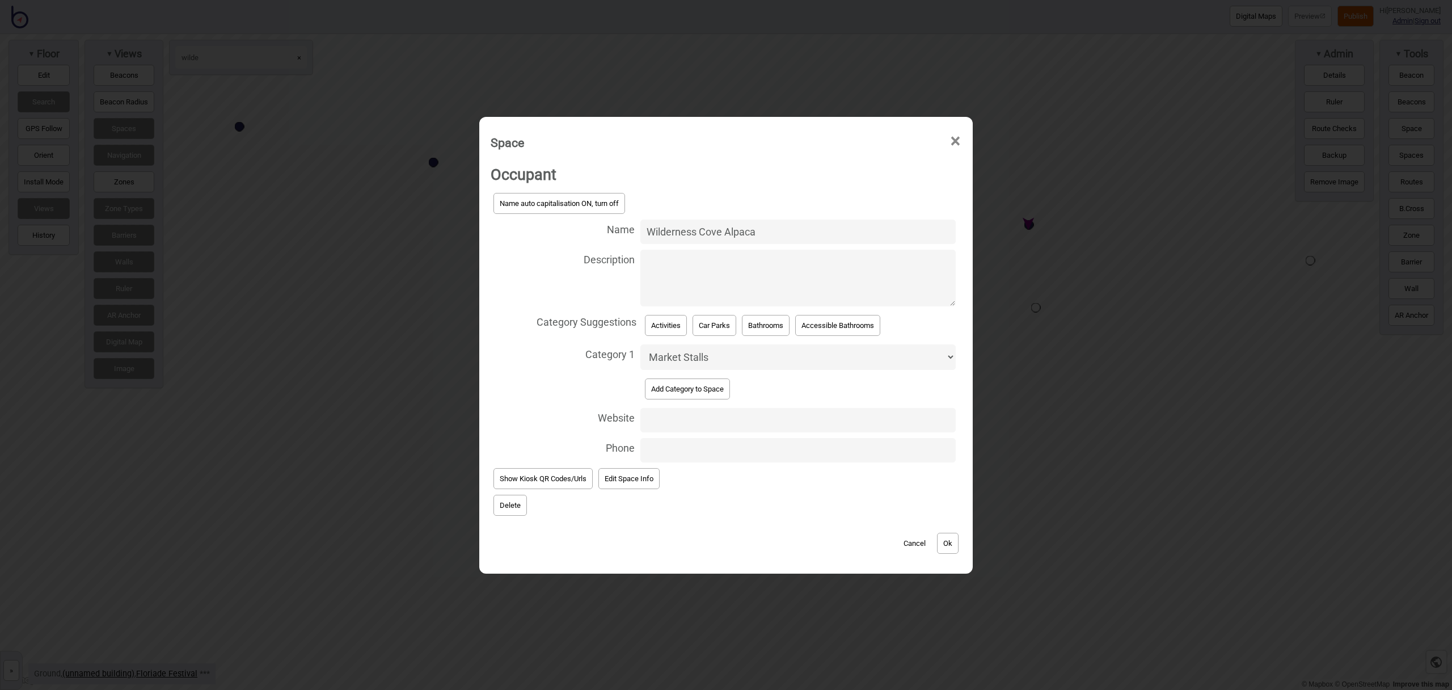
click at [494, 498] on button "Delete" at bounding box center [509, 504] width 33 height 21
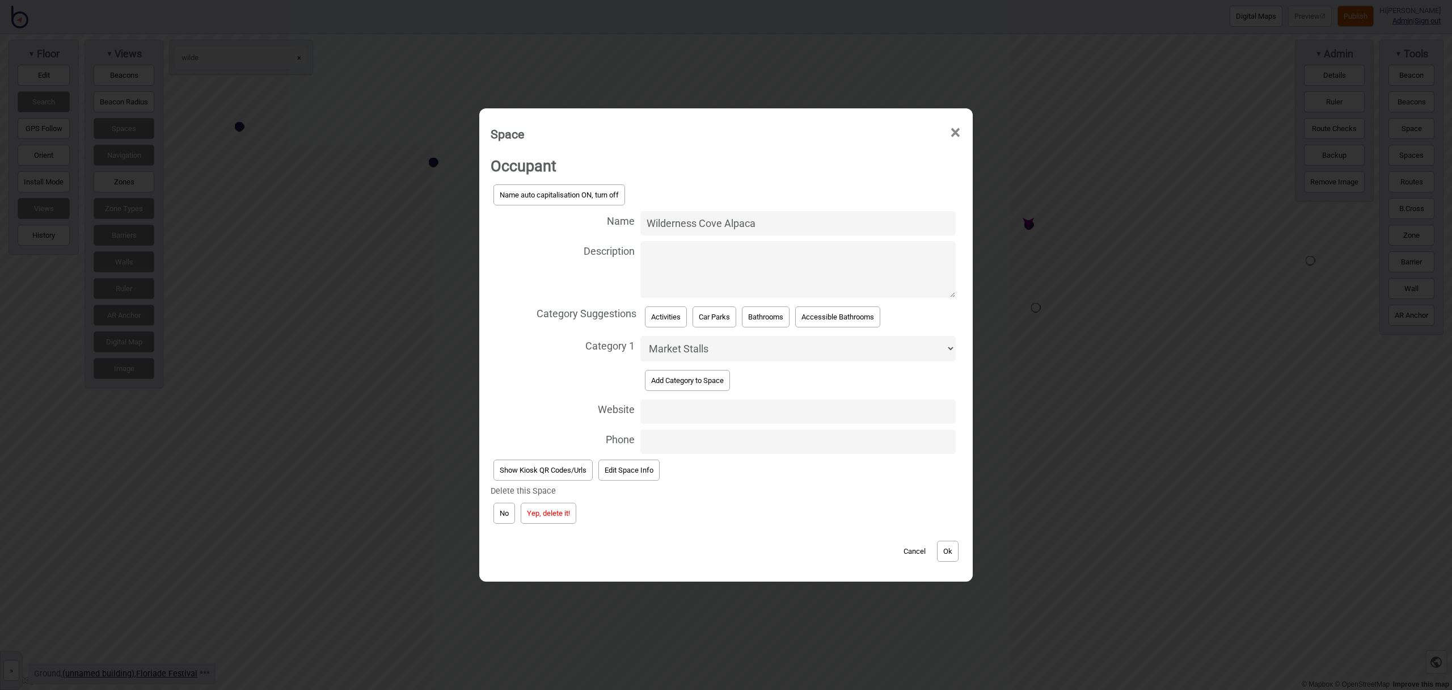
click at [550, 508] on button "Yep, delete it!" at bounding box center [549, 512] width 56 height 21
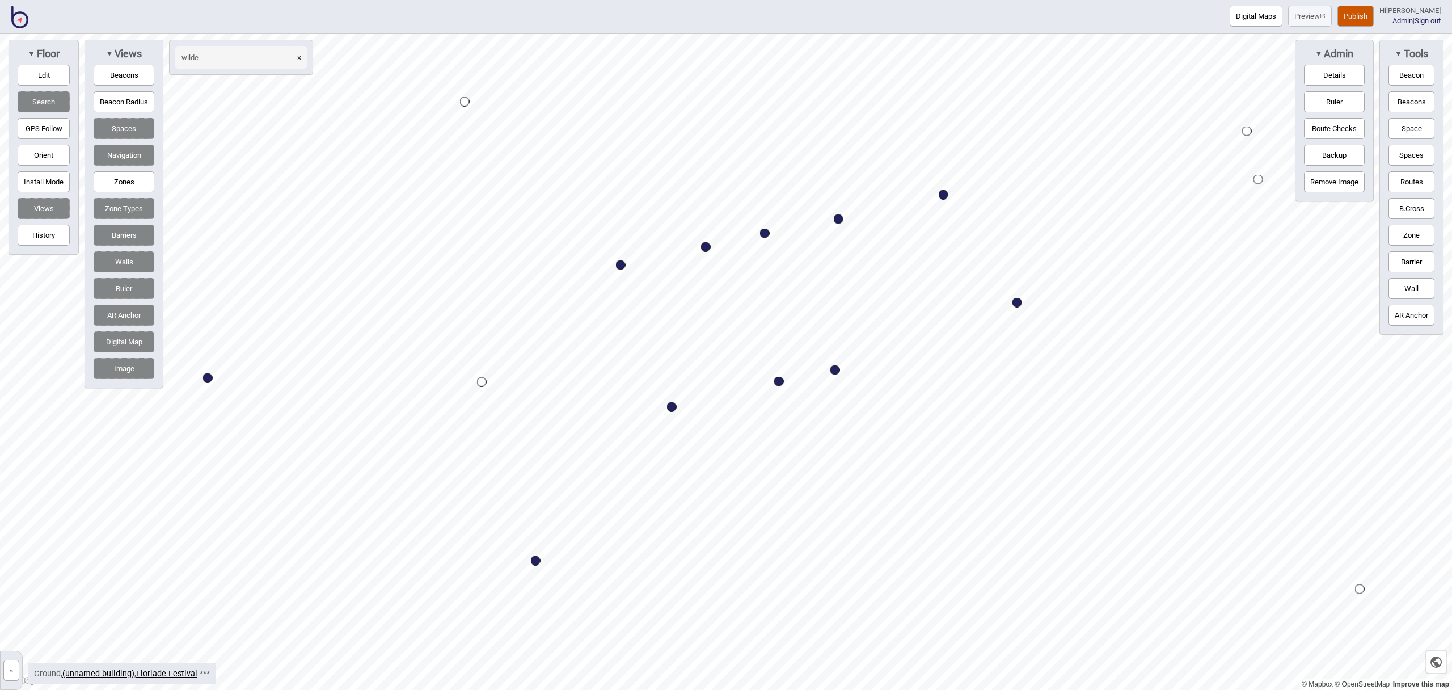
click at [1410, 129] on button "Space" at bounding box center [1411, 128] width 46 height 21
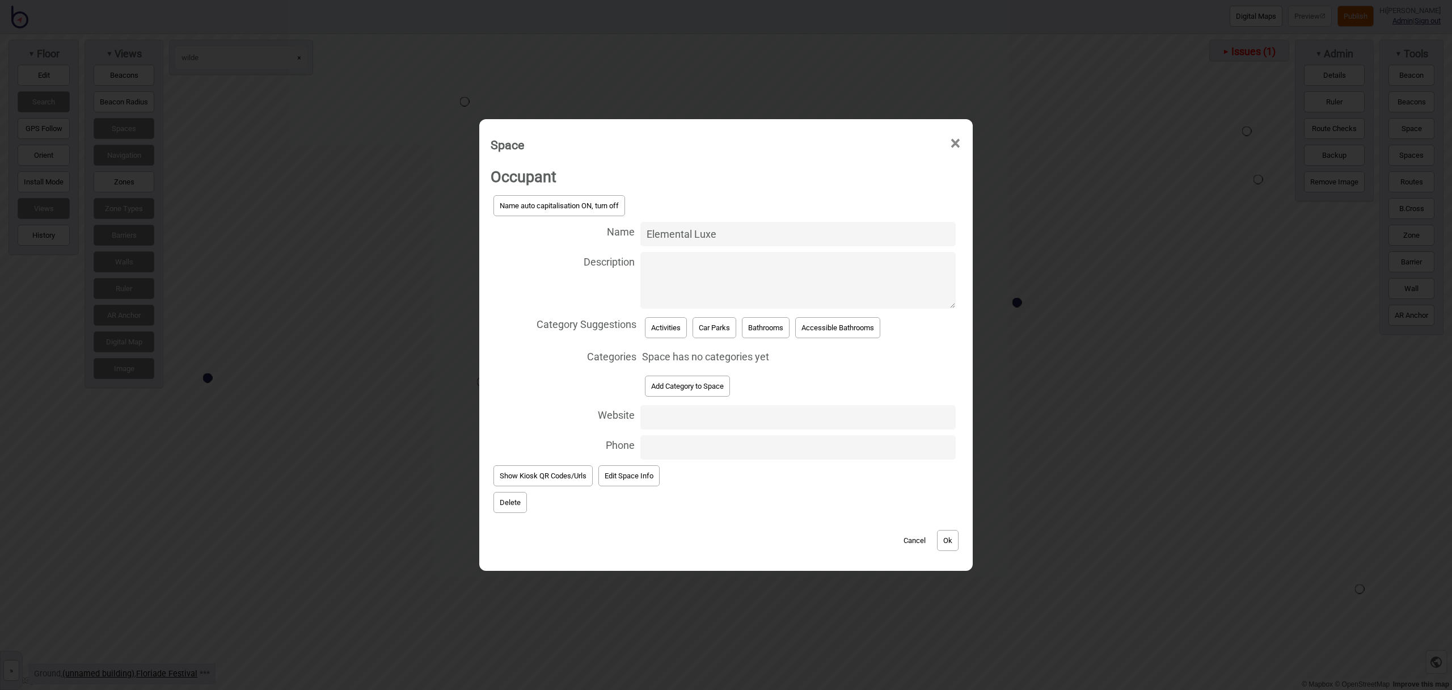
type input "Elemental Luxe"
click at [700, 381] on button "Add Category to Space" at bounding box center [687, 385] width 85 height 21
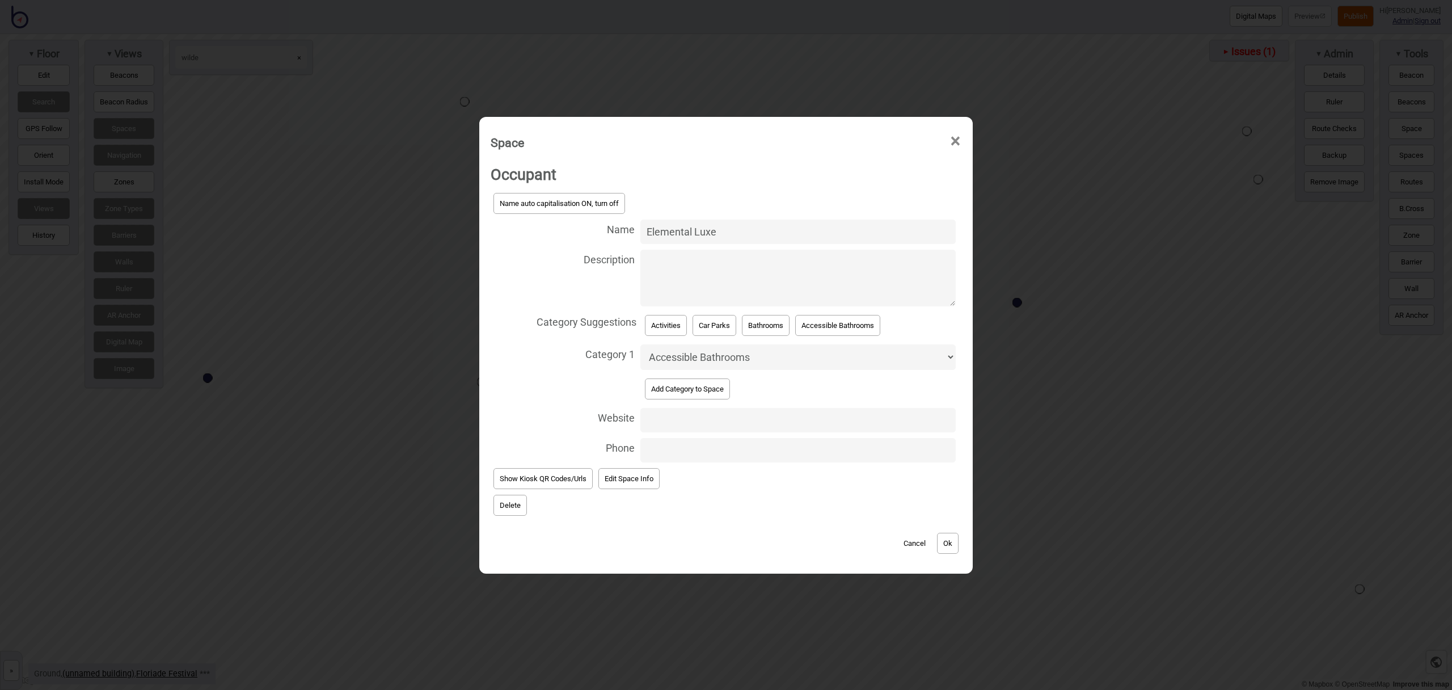
click at [705, 360] on select "Accessible Bathrooms Activities Bathrooms Bike Areas Car Parks Change Rooms Cit…" at bounding box center [797, 357] width 315 height 26
select select "Market Stalls"
click at [640, 344] on select "Accessible Bathrooms Activities Bathrooms Bike Areas Car Parks Change Rooms Cit…" at bounding box center [797, 357] width 315 height 26
click at [954, 542] on button "Ok" at bounding box center [948, 542] width 22 height 21
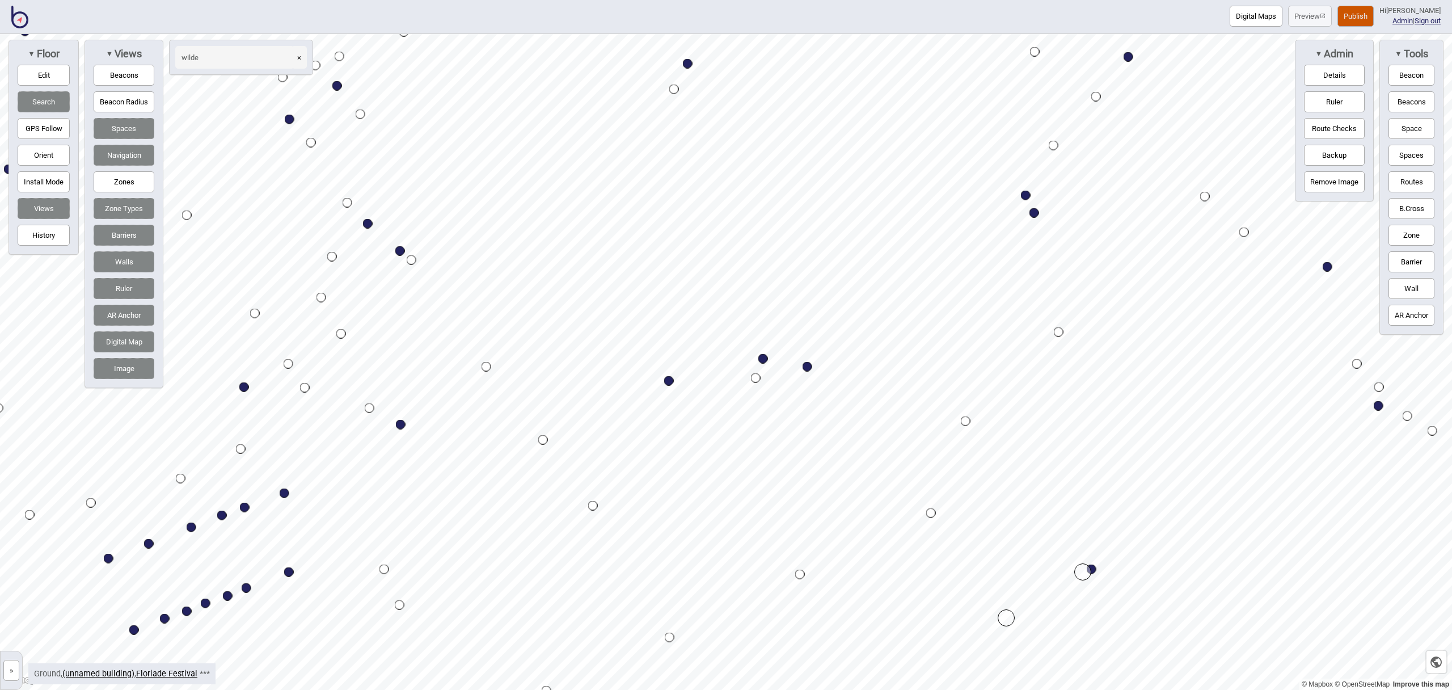
click at [604, 0] on html "Digital Maps Preview Publish Hi John-Ross Admin | Sign out © Mapbox © OpenStree…" at bounding box center [726, 0] width 1452 height 0
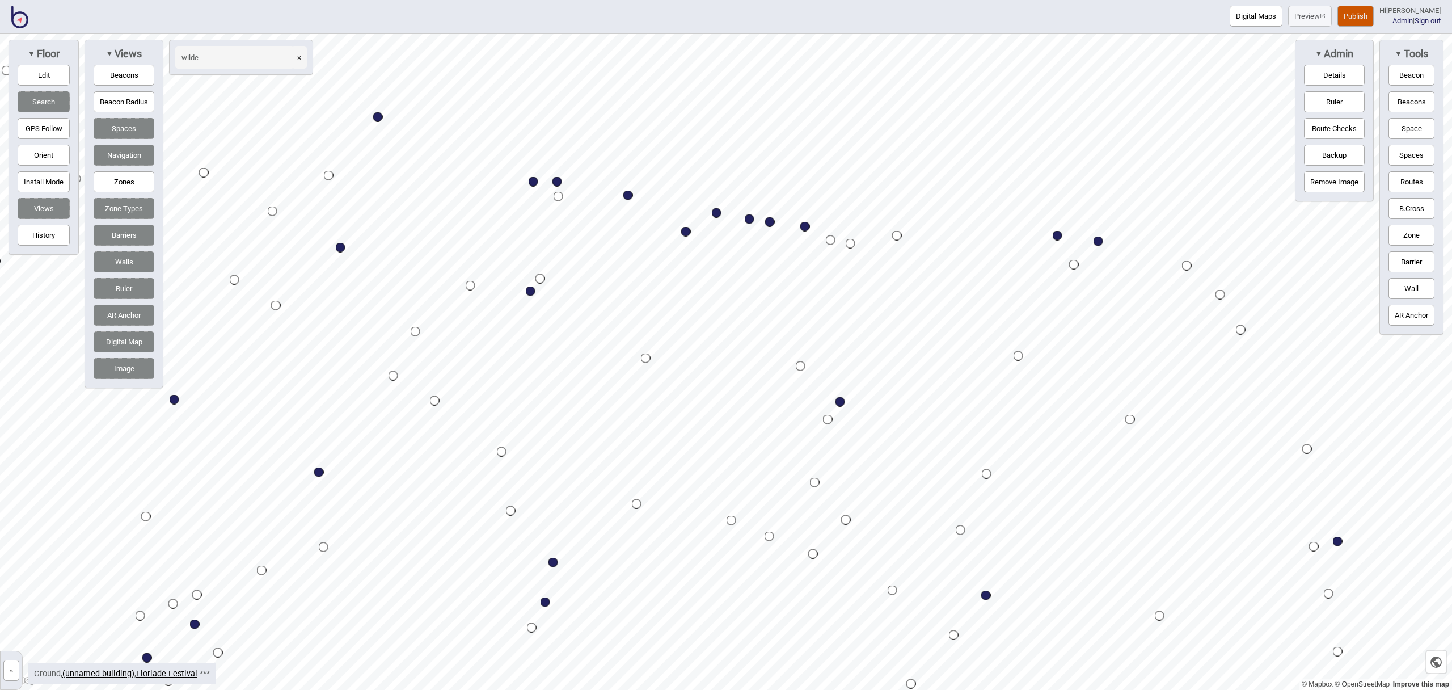
click at [959, 0] on html "Digital Maps Preview Publish Hi John-Ross Admin | Sign out © Mapbox © OpenStree…" at bounding box center [726, 0] width 1452 height 0
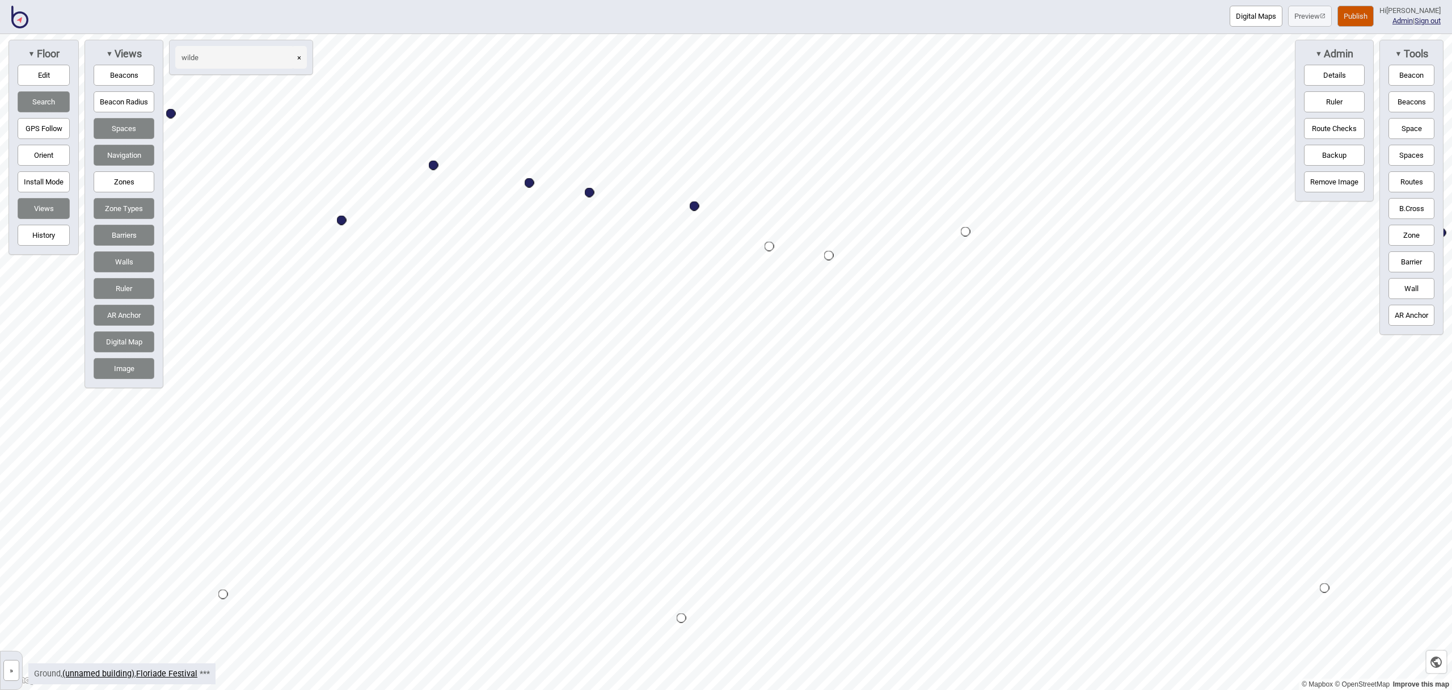
click at [1405, 122] on button "Space" at bounding box center [1411, 128] width 46 height 21
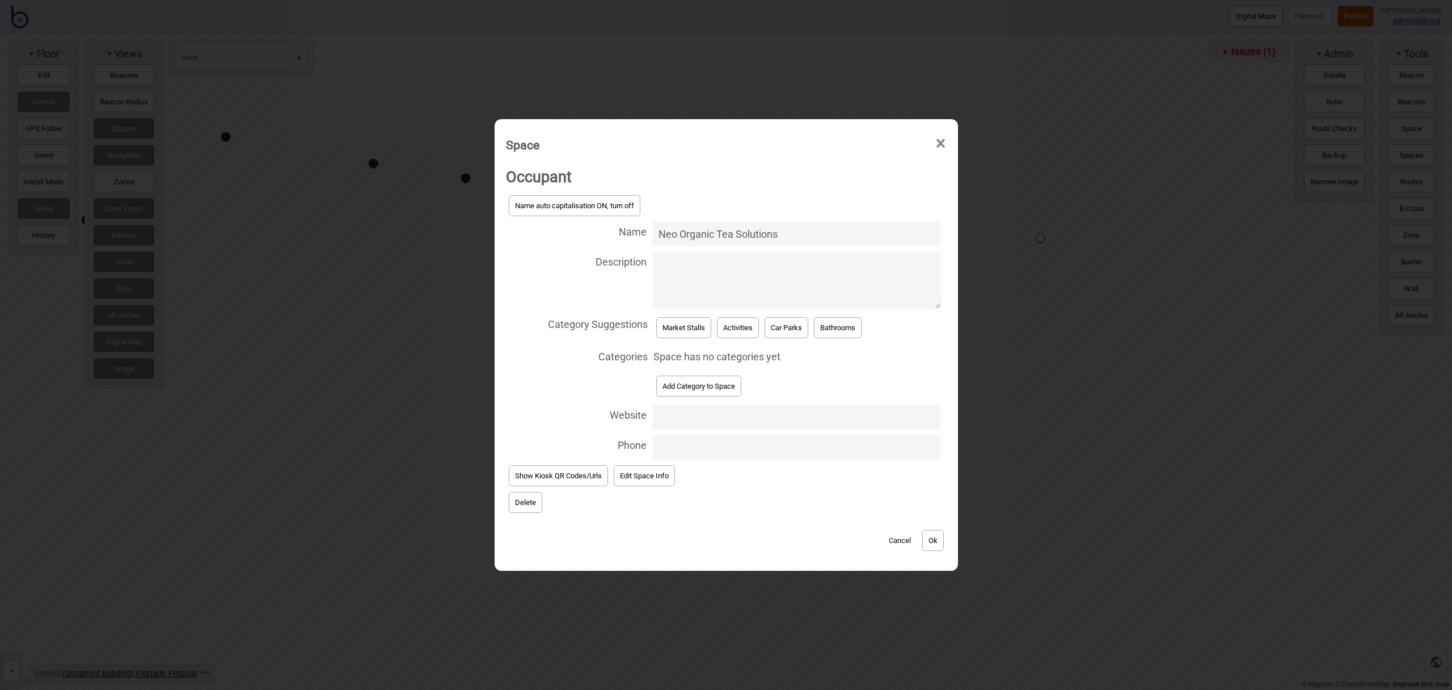
type input "Neo Organic Tea Solutions"
click at [662, 333] on button "Market Stalls" at bounding box center [683, 327] width 55 height 21
select select "Market Stalls"
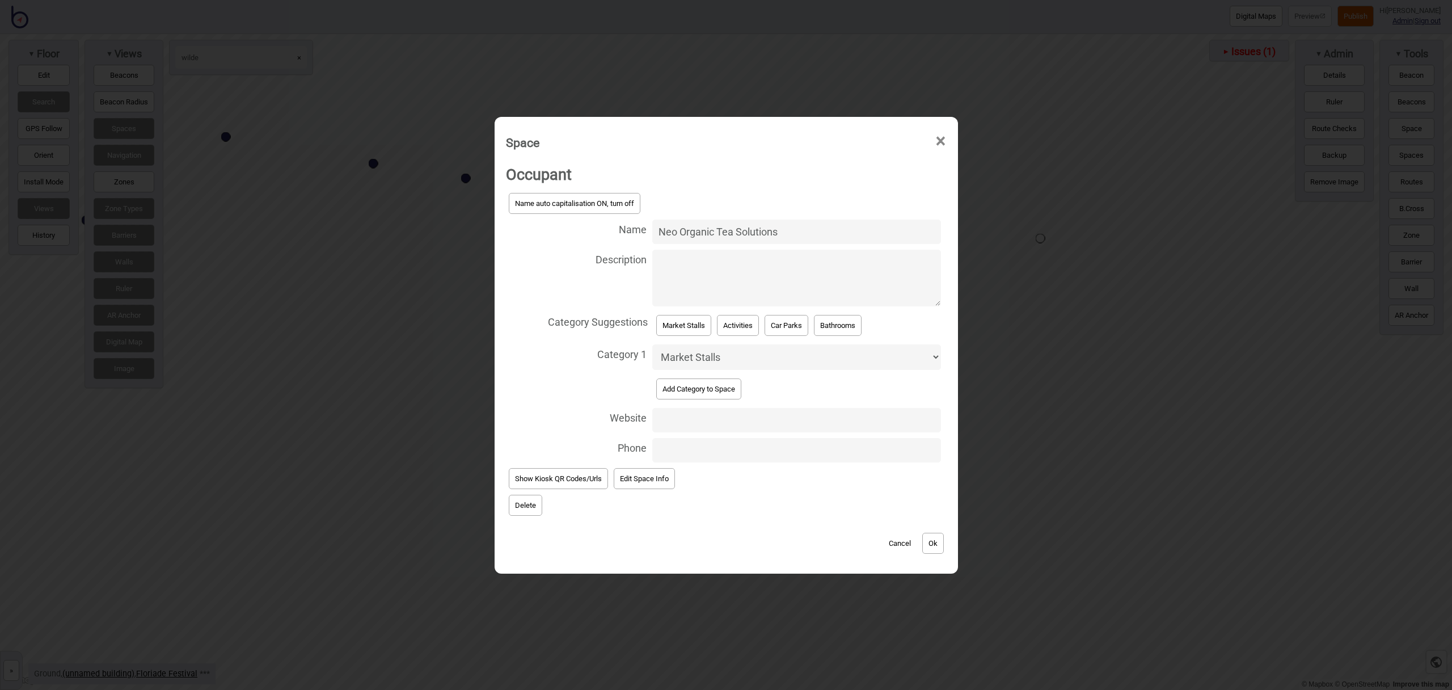
click at [941, 545] on button "Ok" at bounding box center [933, 542] width 22 height 21
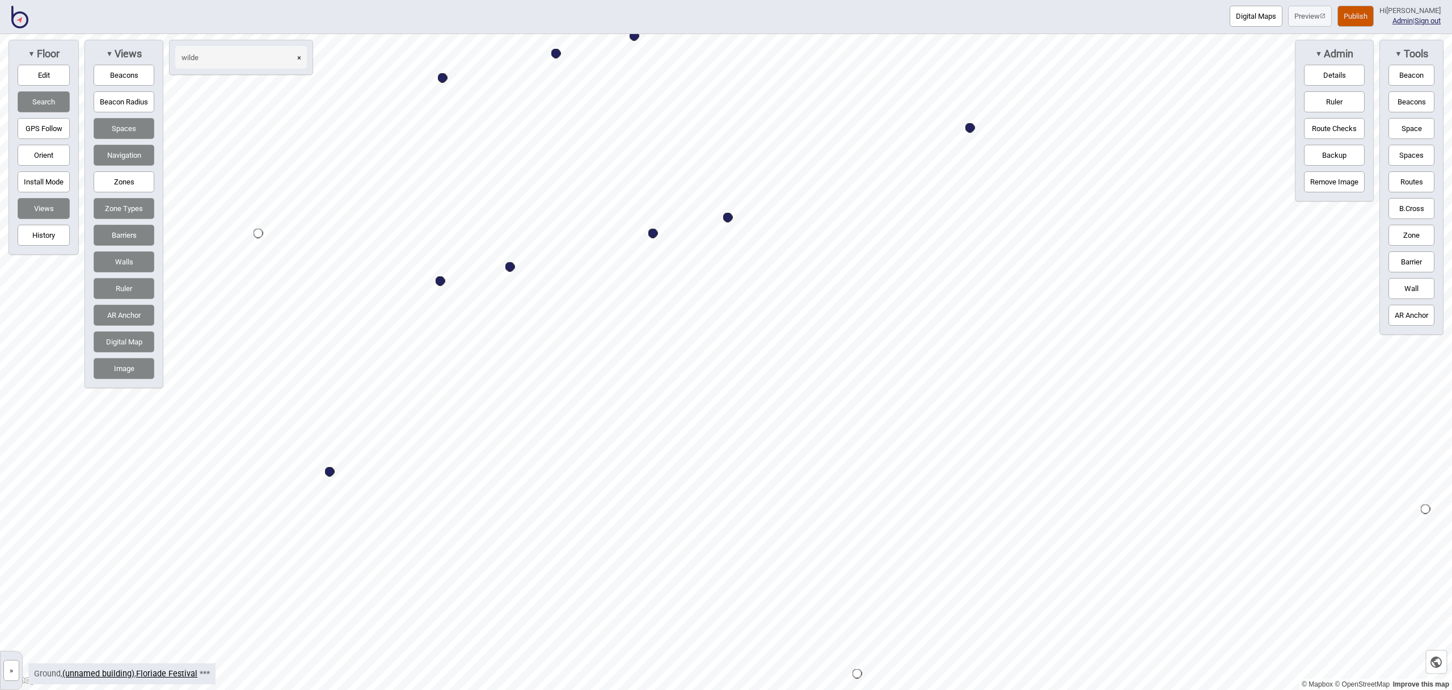
drag, startPoint x: 1405, startPoint y: 133, endPoint x: 1372, endPoint y: 139, distance: 33.9
click at [1405, 133] on button "Space" at bounding box center [1411, 128] width 46 height 21
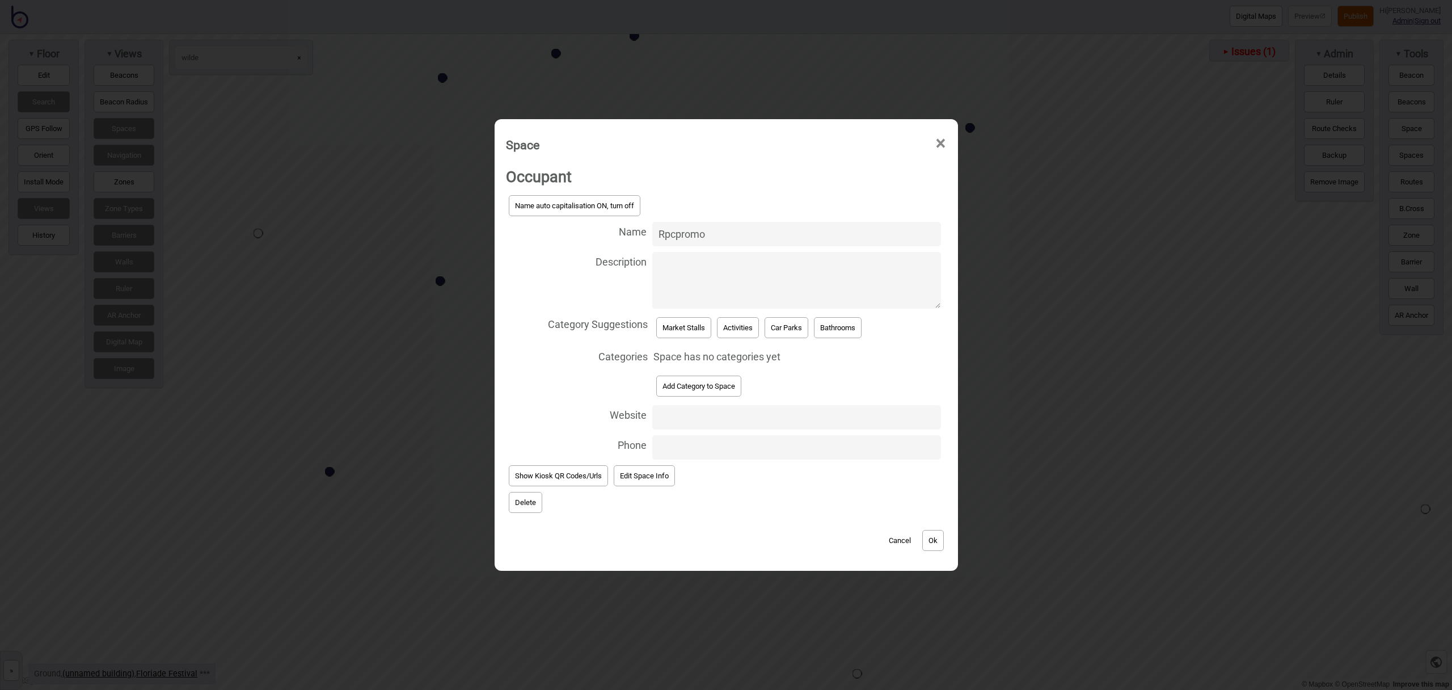
type input "Rpcpromo"
click at [680, 329] on button "Market Stalls" at bounding box center [683, 327] width 55 height 21
select select "Market Stalls"
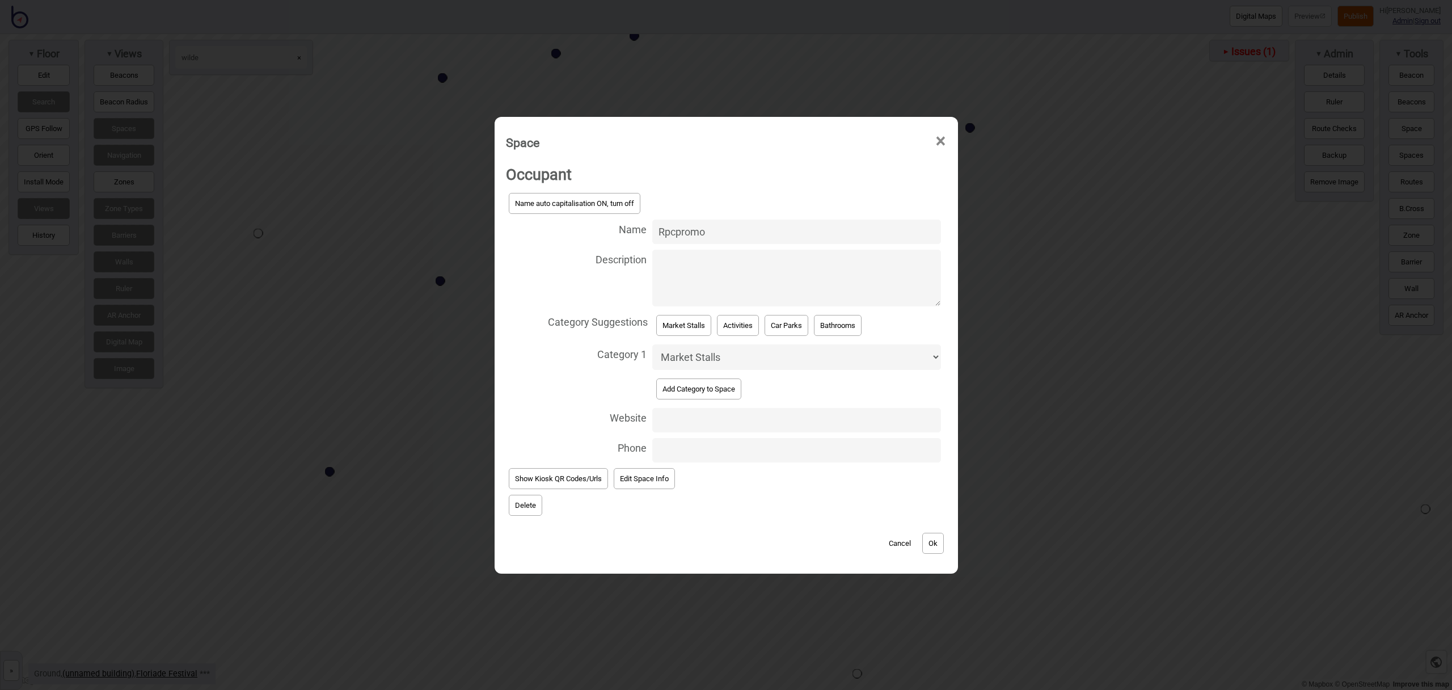
click at [936, 539] on button "Ok" at bounding box center [933, 542] width 22 height 21
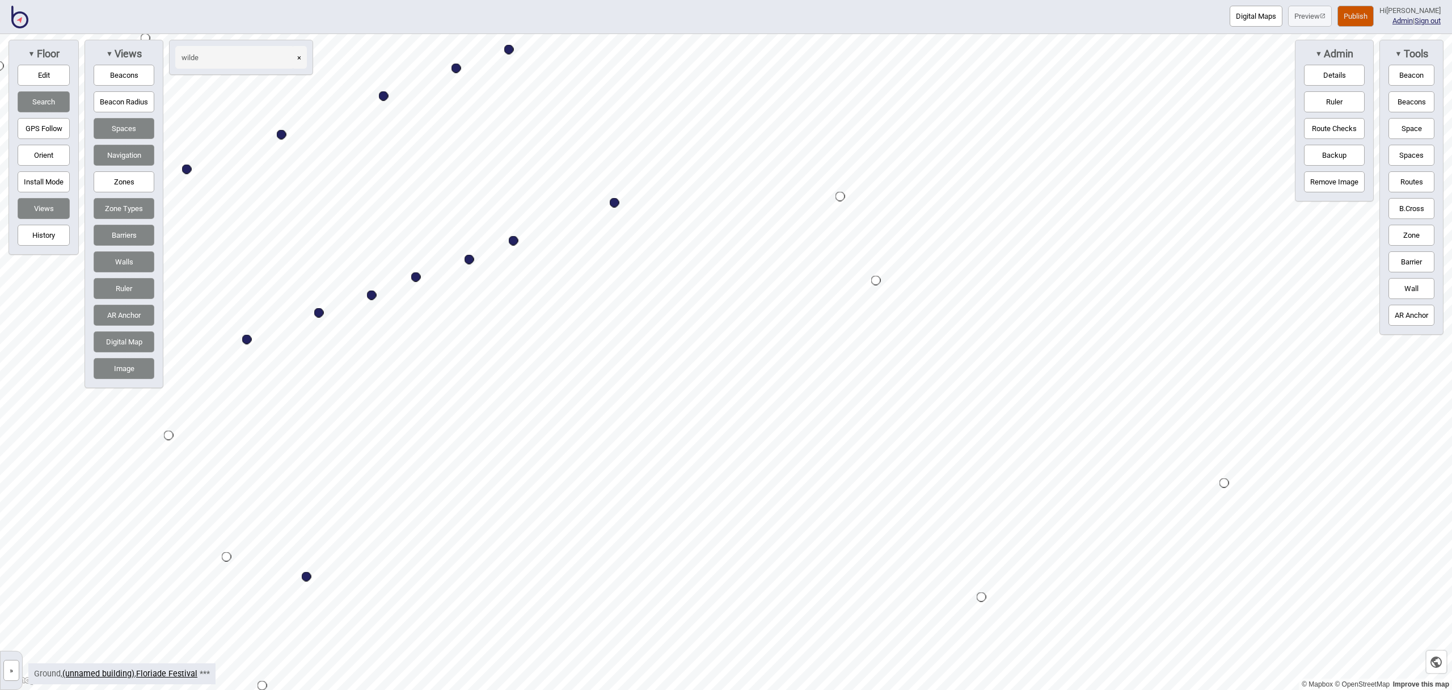
click at [1419, 125] on button "Space" at bounding box center [1411, 128] width 46 height 21
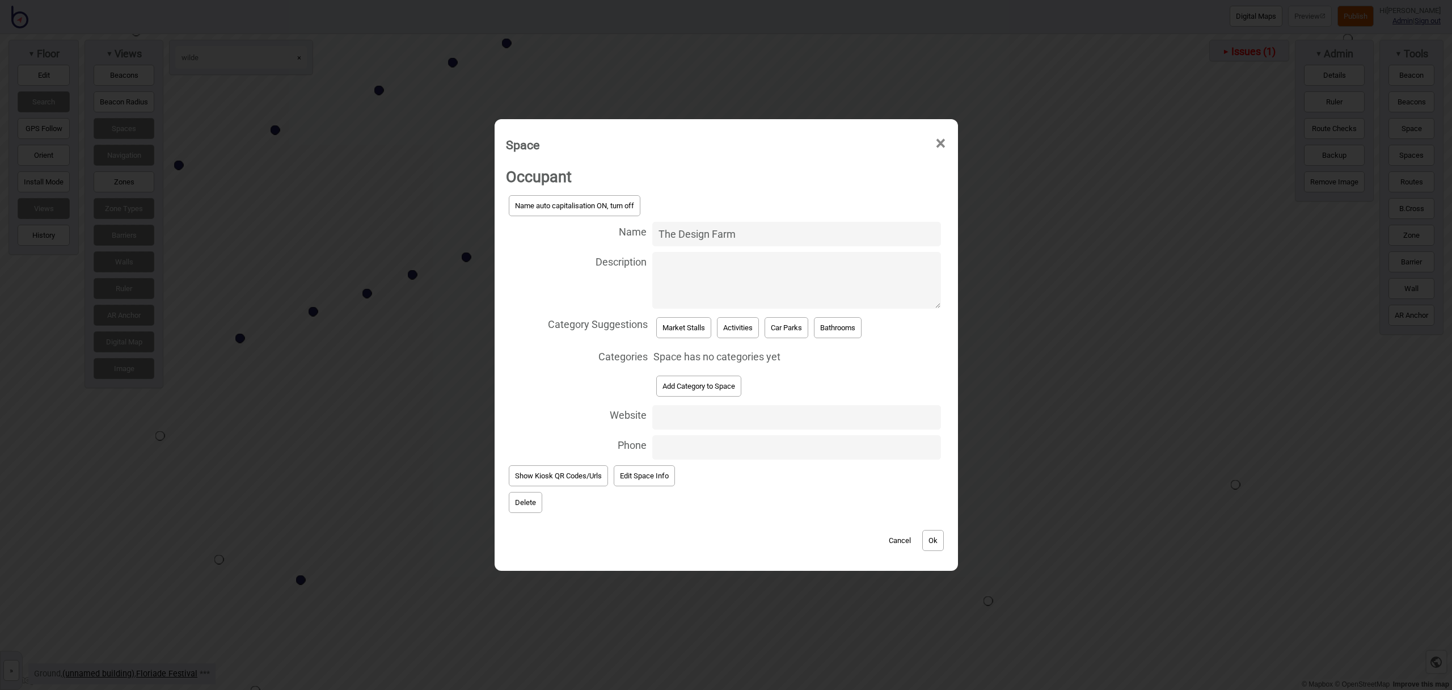
type input "The Design Farm"
click at [664, 325] on button "Market Stalls" at bounding box center [683, 327] width 55 height 21
select select "Market Stalls"
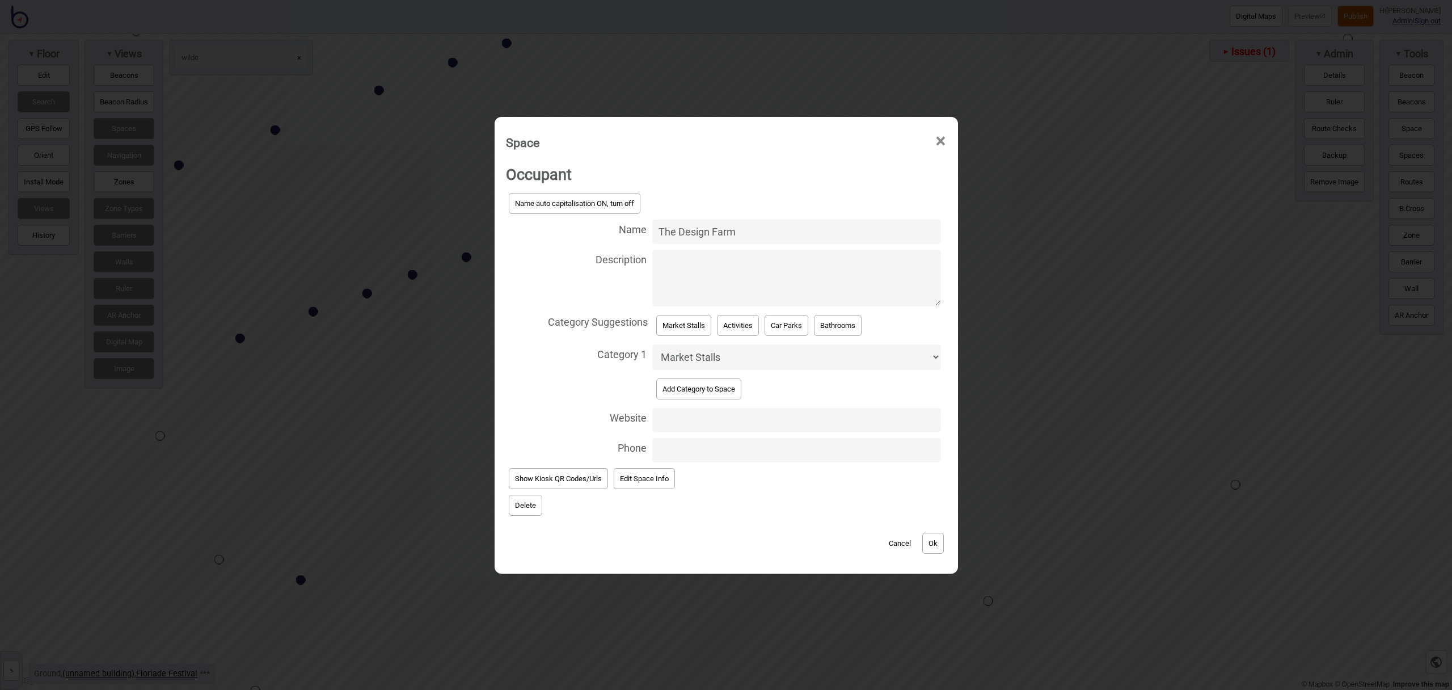
click at [939, 545] on button "Ok" at bounding box center [933, 542] width 22 height 21
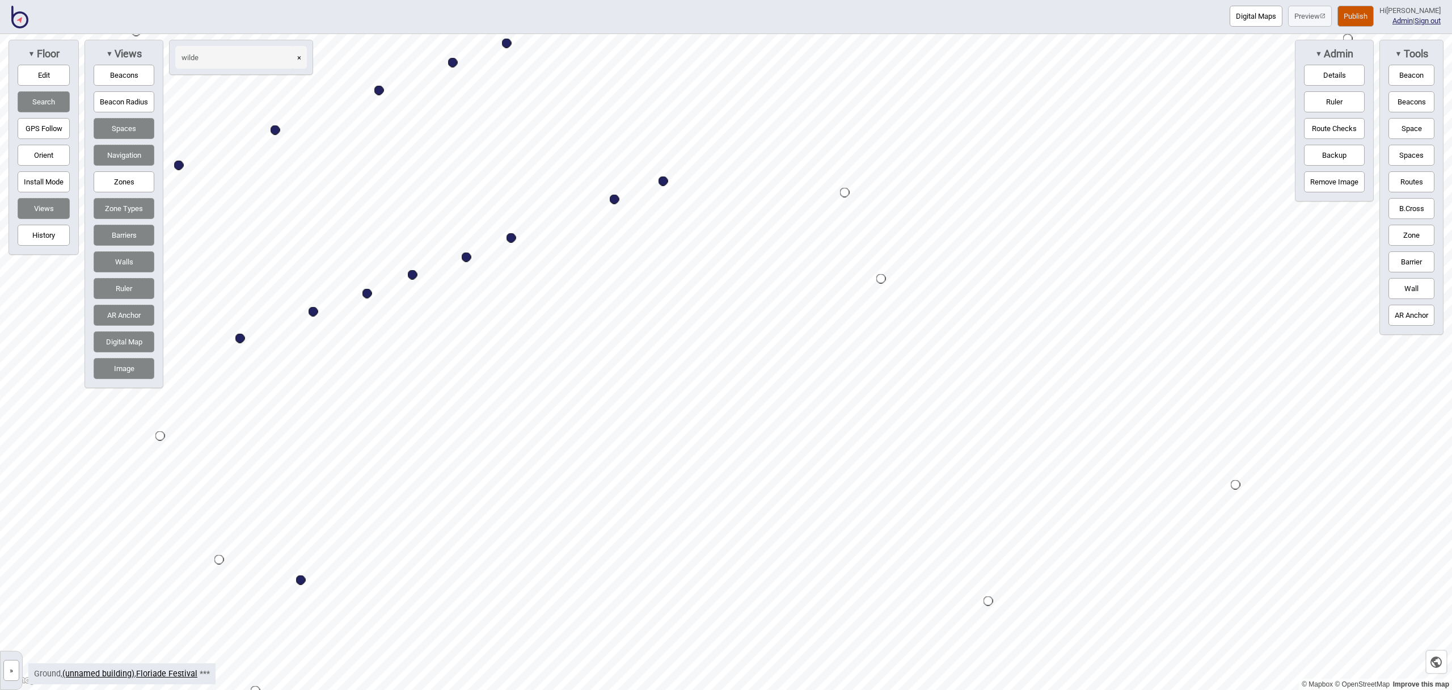
click at [299, 58] on button "×" at bounding box center [298, 57] width 15 height 23
click at [35, 105] on button "Search" at bounding box center [44, 101] width 52 height 21
